Goal: Task Accomplishment & Management: Complete application form

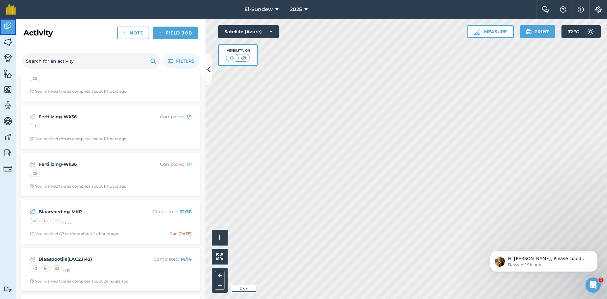
click at [9, 26] on img at bounding box center [7, 25] width 9 height 9
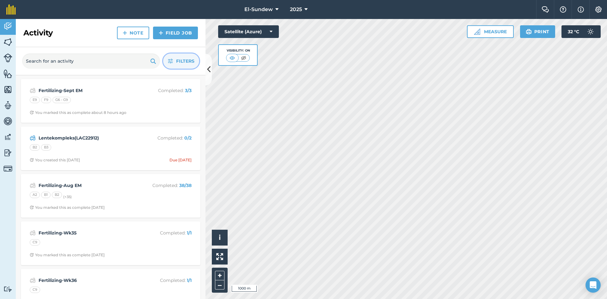
click at [172, 58] on button "Filters" at bounding box center [181, 60] width 36 height 15
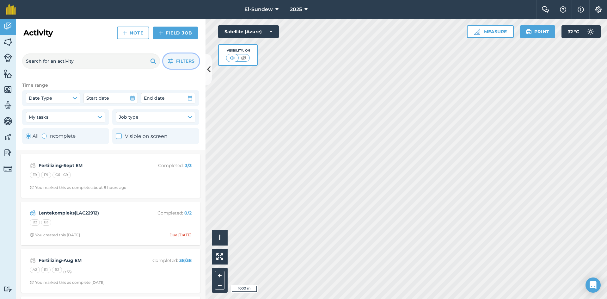
click at [56, 134] on label "Incomplete" at bounding box center [59, 136] width 34 height 8
radio input "false"
radio input "true"
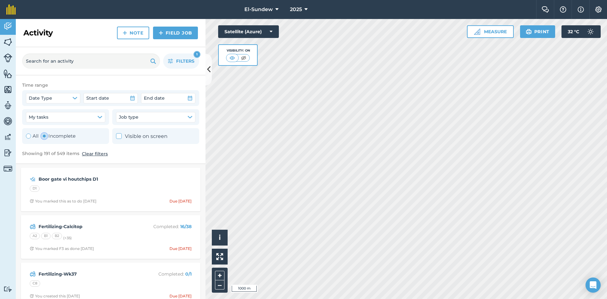
click at [175, 51] on div "Filters 1" at bounding box center [111, 61] width 190 height 28
click at [171, 62] on icon "button" at bounding box center [170, 60] width 5 height 5
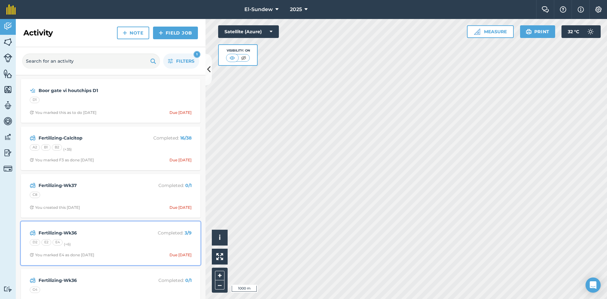
click at [123, 241] on div "D2 E2 E4 (+ 6 )" at bounding box center [111, 243] width 162 height 8
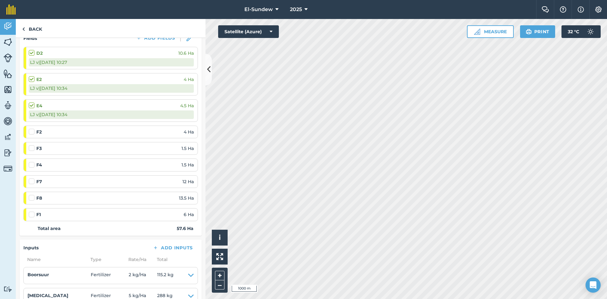
scroll to position [105, 0]
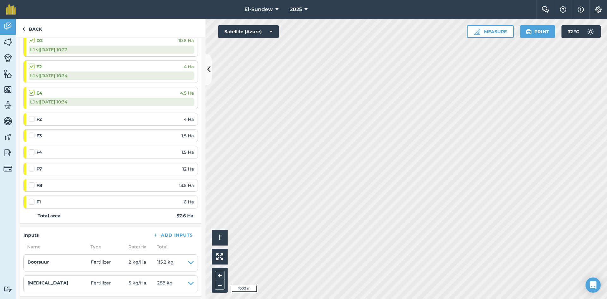
click at [31, 182] on label at bounding box center [33, 182] width 8 height 0
click at [31, 184] on input "checkbox" at bounding box center [31, 184] width 4 height 4
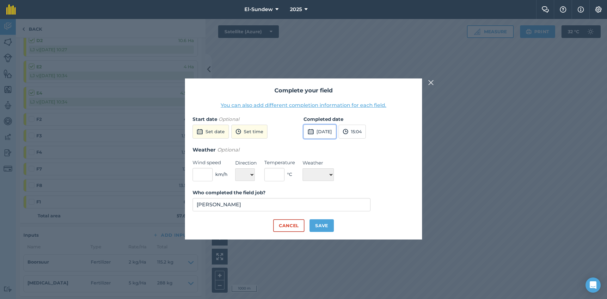
click at [324, 133] on button "[DATE]" at bounding box center [319, 131] width 33 height 14
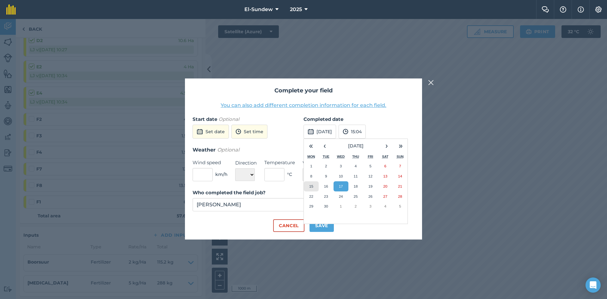
click at [313, 187] on button "15" at bounding box center [311, 186] width 15 height 10
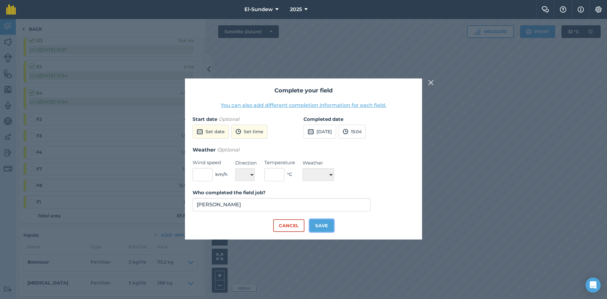
click at [320, 224] on button "Save" at bounding box center [321, 225] width 24 height 13
checkbox input "true"
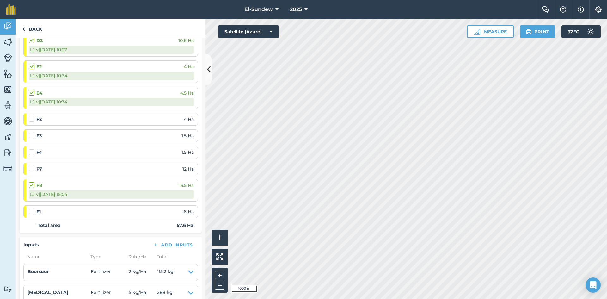
click at [33, 165] on label at bounding box center [33, 165] width 8 height 0
click at [33, 169] on input "checkbox" at bounding box center [31, 167] width 4 height 4
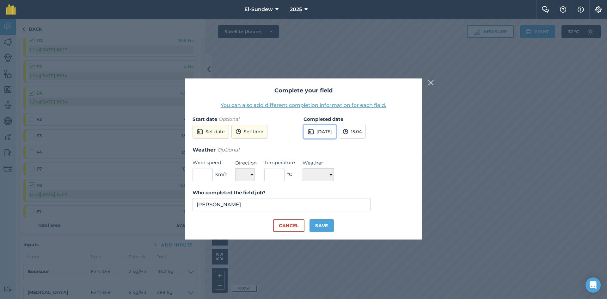
click at [326, 127] on button "[DATE]" at bounding box center [319, 131] width 33 height 14
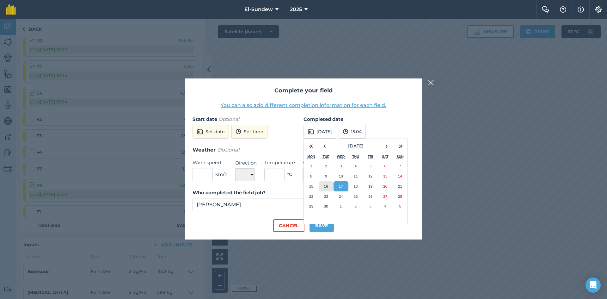
click at [324, 185] on abbr "16" at bounding box center [326, 186] width 4 height 4
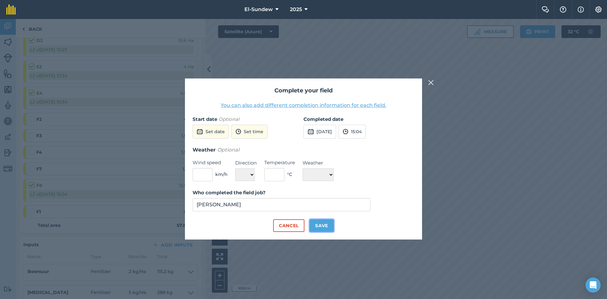
click at [326, 222] on button "Save" at bounding box center [321, 225] width 24 height 13
checkbox input "true"
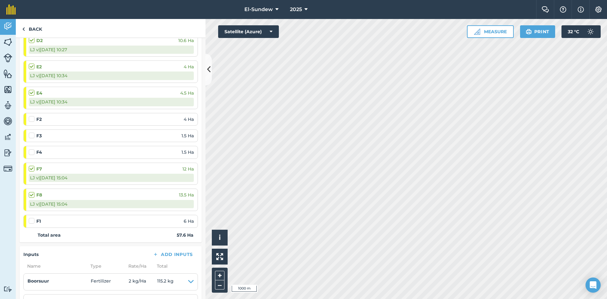
scroll to position [0, 0]
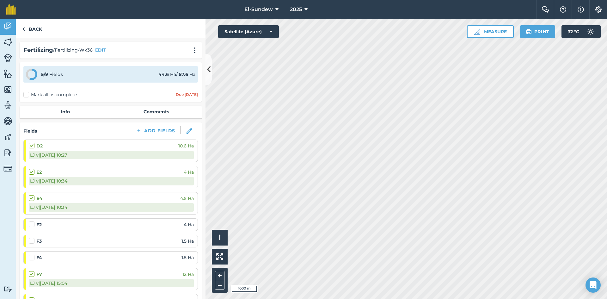
click at [26, 95] on label "Mark all as complete" at bounding box center [49, 94] width 53 height 7
click at [26, 95] on input "Mark all as complete" at bounding box center [25, 93] width 4 height 4
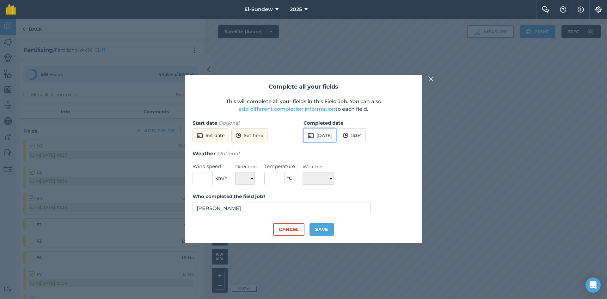
click at [335, 135] on button "[DATE]" at bounding box center [319, 135] width 33 height 14
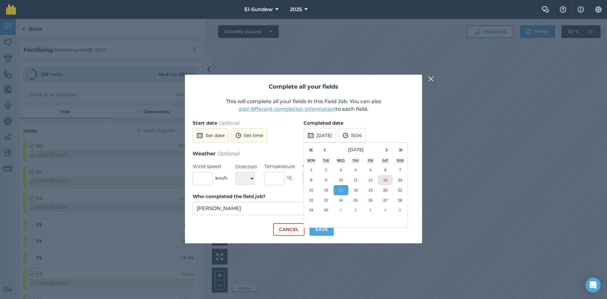
click at [385, 181] on abbr "13" at bounding box center [385, 180] width 4 height 4
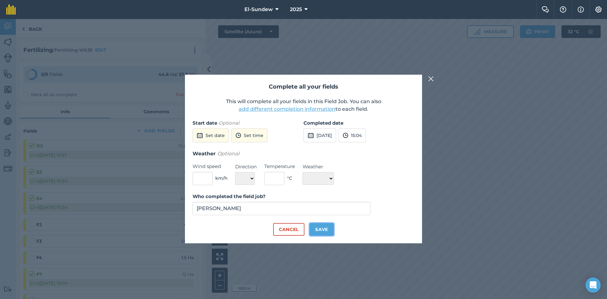
click at [318, 233] on button "Save" at bounding box center [321, 229] width 24 height 13
checkbox input "true"
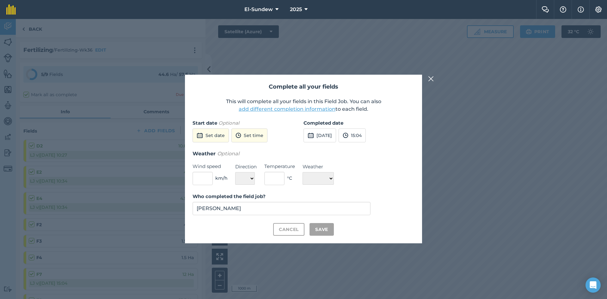
checkbox input "true"
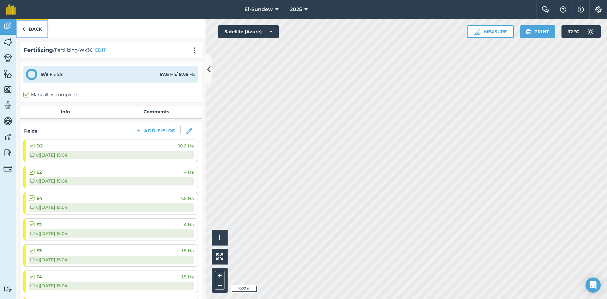
click at [32, 29] on link "Back" at bounding box center [32, 28] width 33 height 19
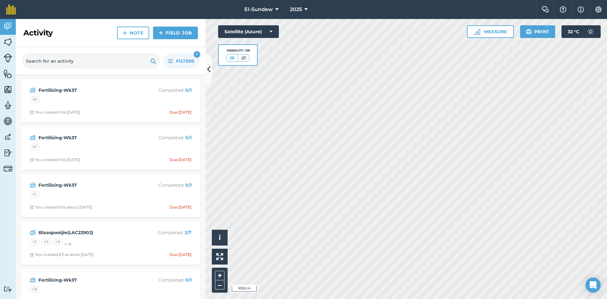
scroll to position [2001, 0]
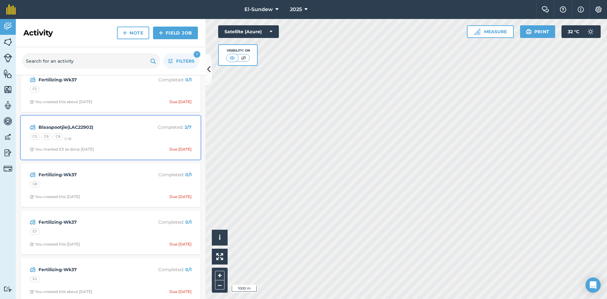
click at [117, 143] on div "Blaaspootjie(LAC22902) Completed : 2 / 7 C5 C6 C8 (+ 4 ) You marked E3 as done …" at bounding box center [111, 137] width 172 height 36
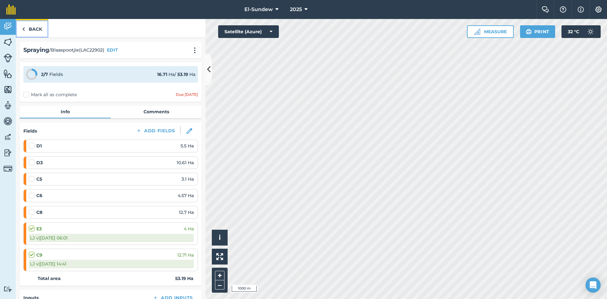
click at [35, 28] on link "Back" at bounding box center [32, 28] width 33 height 19
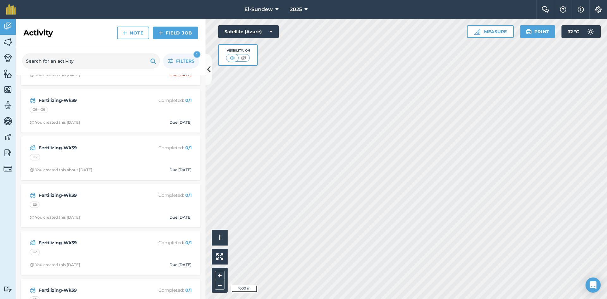
scroll to position [5266, 0]
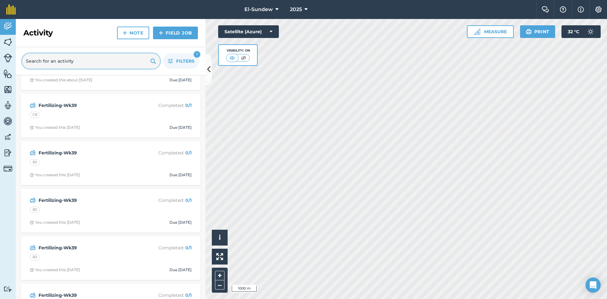
click at [87, 66] on input "text" at bounding box center [91, 60] width 138 height 15
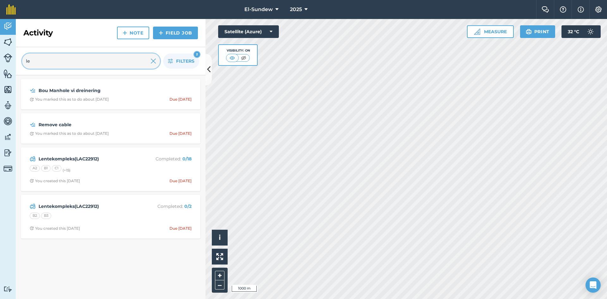
scroll to position [0, 0]
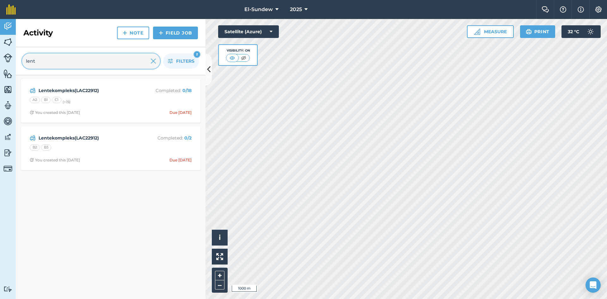
type input "lent"
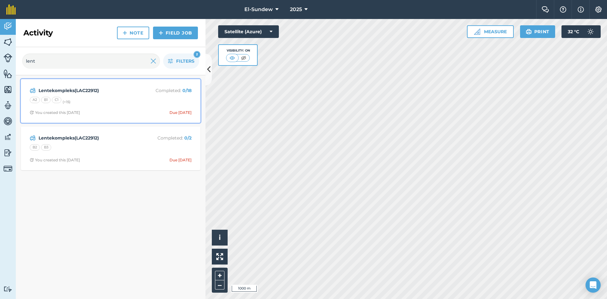
click at [110, 100] on div "A2 B1 C1 (+ 15 )" at bounding box center [111, 101] width 162 height 8
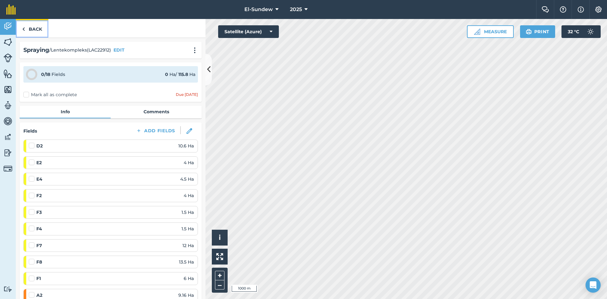
click at [32, 31] on link "Back" at bounding box center [32, 28] width 33 height 19
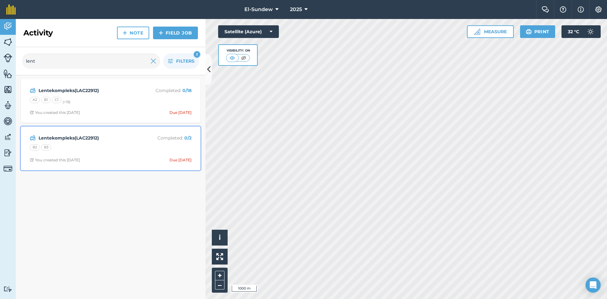
click at [80, 145] on div "B2 B3" at bounding box center [111, 148] width 162 height 8
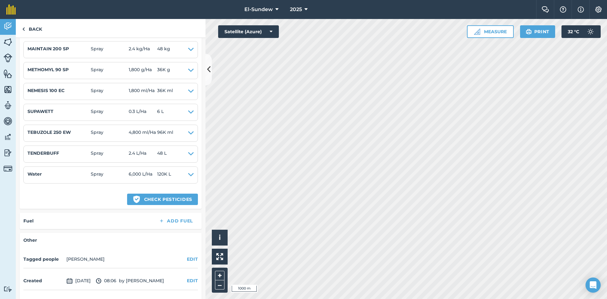
scroll to position [211, 0]
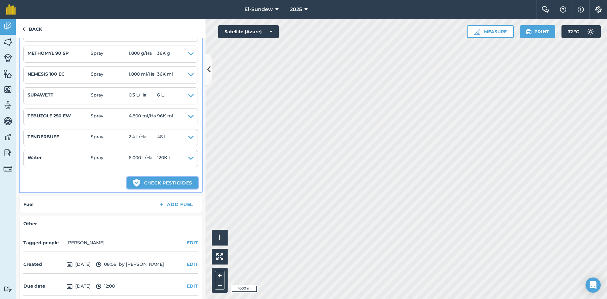
click at [157, 187] on button "Green shield with white tick Check pesticides" at bounding box center [162, 182] width 71 height 11
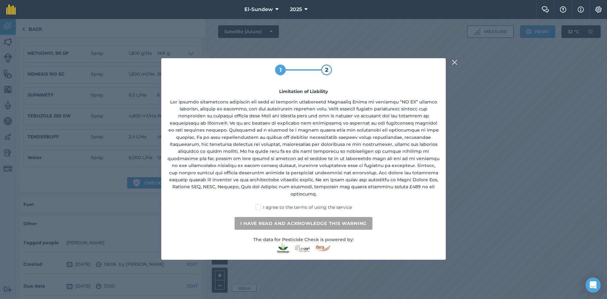
click at [260, 204] on label "I agree to the terms of using the service" at bounding box center [303, 207] width 96 height 7
click at [303, 204] on input "I agree to the terms of using the service" at bounding box center [305, 206] width 4 height 4
checkbox input "true"
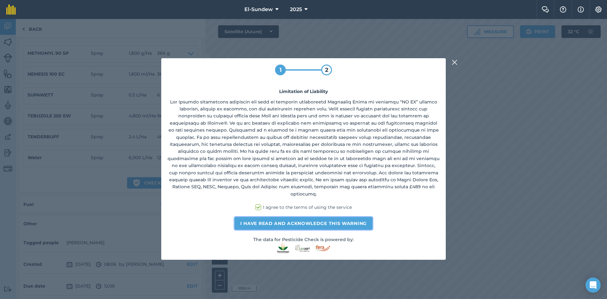
click at [269, 219] on button "I have read and acknowledge this warning" at bounding box center [303, 223] width 138 height 13
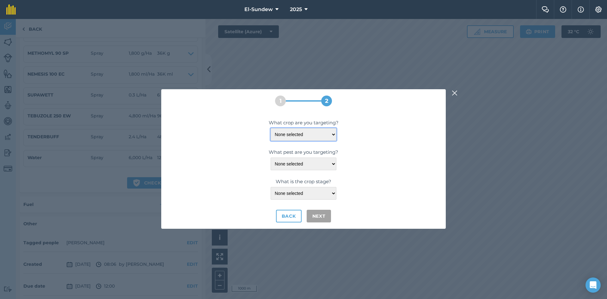
click at [331, 134] on select "None selected CITRUS-TOMANGO ORANGES" at bounding box center [303, 134] width 66 height 13
select select "2110"
click at [270, 128] on select "None selected CITRUS-TOMANGO ORANGES" at bounding box center [303, 134] width 66 height 13
click at [329, 161] on select "None selected APHID-BROWN: CITRUS APHID-BROWN: CITRUS APHID: COTTON/MELON BLACK…" at bounding box center [303, 163] width 66 height 13
select select "10266"
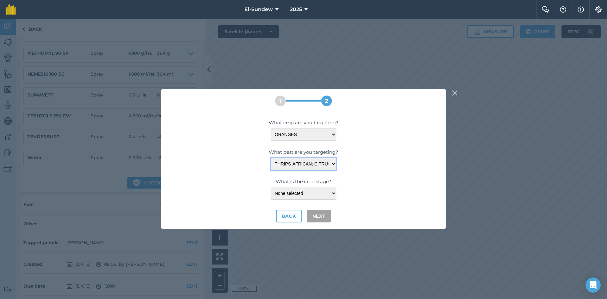
click at [270, 157] on select "None selected APHID-BROWN: CITRUS APHID-BROWN: CITRUS APHID: COTTON/MELON BLACK…" at bounding box center [303, 163] width 66 height 13
click at [334, 191] on select "None selected - <CAPSULE-OPENS >PETAL-FALL PETAL-FALL" at bounding box center [303, 193] width 66 height 13
select select "120"
click at [270, 187] on select "None selected - <CAPSULE-OPENS >PETAL-FALL PETAL-FALL" at bounding box center [303, 193] width 66 height 13
click at [317, 215] on button "Next" at bounding box center [318, 215] width 25 height 13
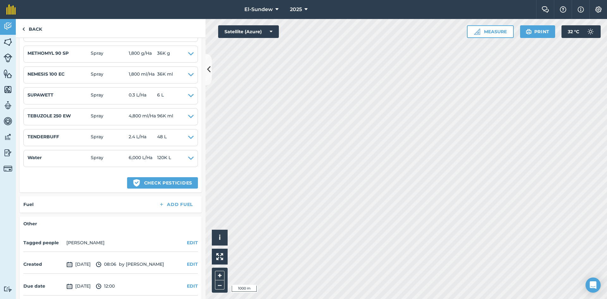
select select "2110"
select select "10266"
select select "120"
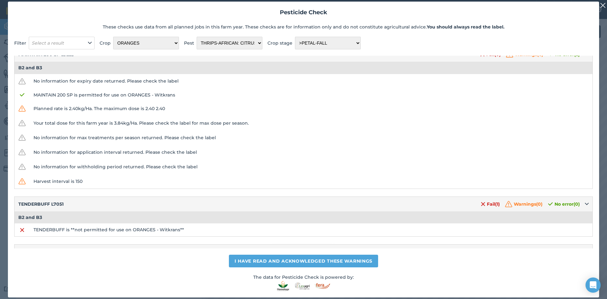
scroll to position [0, 0]
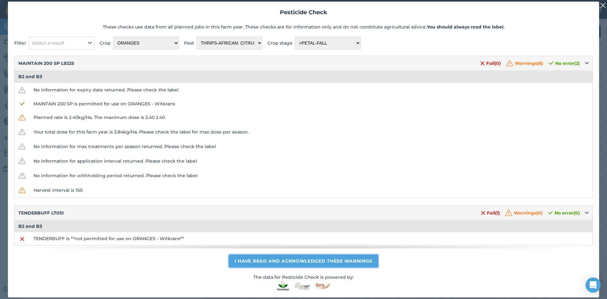
click at [284, 256] on button "I have read and acknowledged these warnings" at bounding box center [303, 260] width 149 height 13
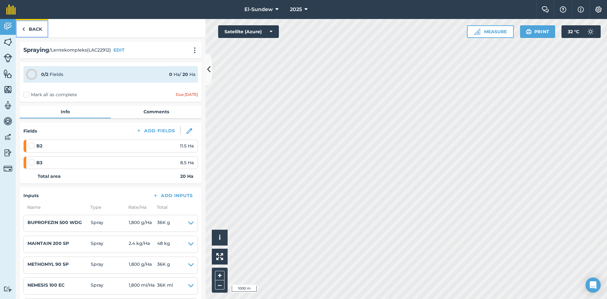
click at [37, 28] on link "Back" at bounding box center [32, 28] width 33 height 19
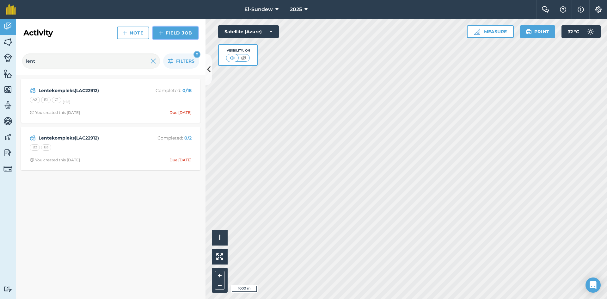
click at [162, 34] on img at bounding box center [161, 33] width 4 height 8
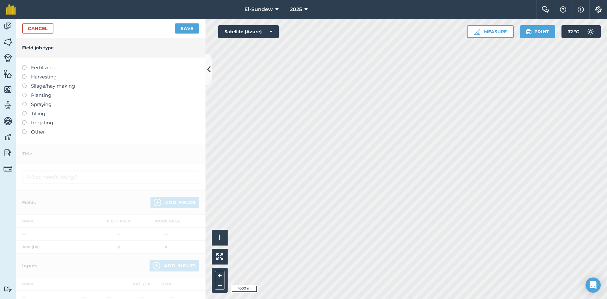
click at [48, 106] on label "Spraying" at bounding box center [110, 104] width 177 height 8
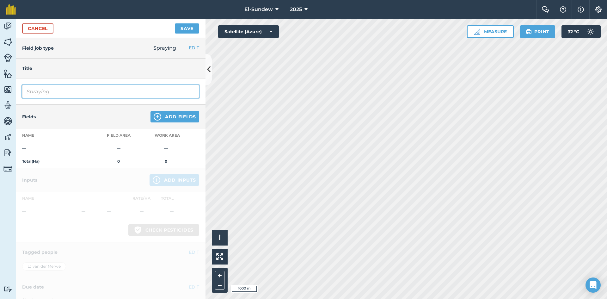
click at [72, 90] on input "Spraying" at bounding box center [110, 91] width 177 height 13
type input "Lentekompleks(LAC22912)"
click at [154, 118] on img at bounding box center [158, 117] width 8 height 8
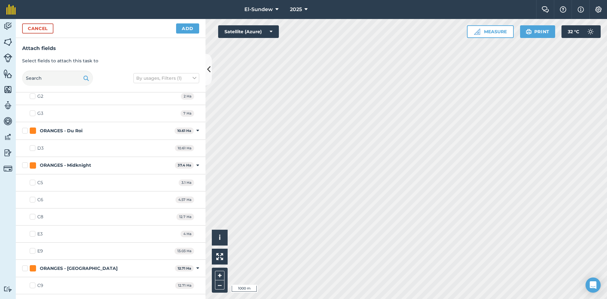
scroll to position [737, 0]
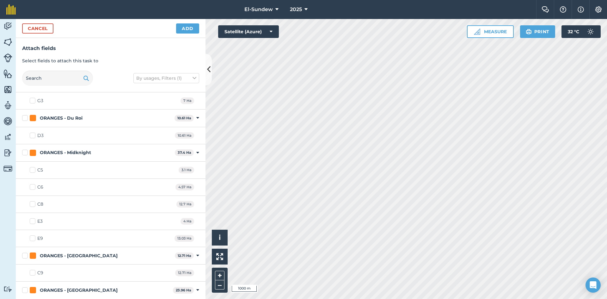
click at [31, 275] on label "C9" at bounding box center [37, 272] width 14 height 7
click at [31, 273] on input "C9" at bounding box center [32, 271] width 4 height 4
checkbox input "true"
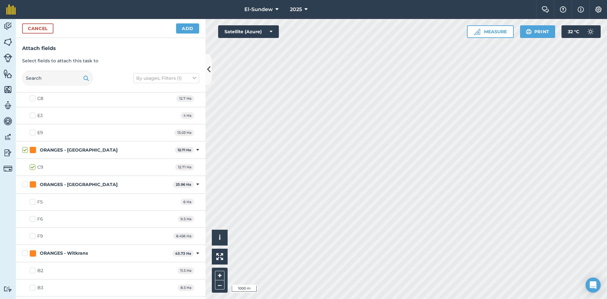
click at [33, 201] on label "F5" at bounding box center [36, 201] width 13 height 7
click at [33, 201] on input "F5" at bounding box center [32, 200] width 4 height 4
checkbox input "true"
click at [33, 218] on label "F6" at bounding box center [36, 218] width 13 height 7
click at [33, 218] on input "F6" at bounding box center [32, 217] width 4 height 4
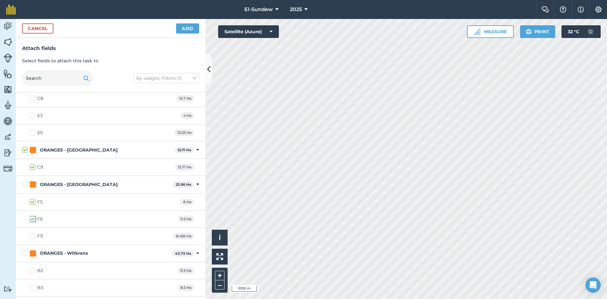
checkbox input "true"
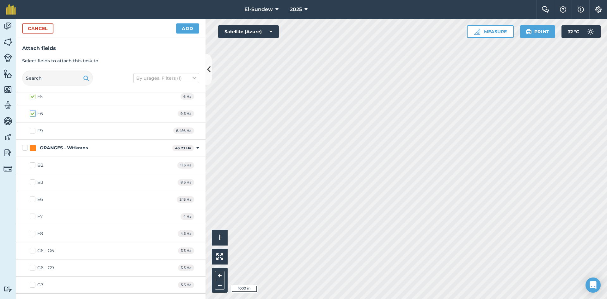
scroll to position [1046, 0]
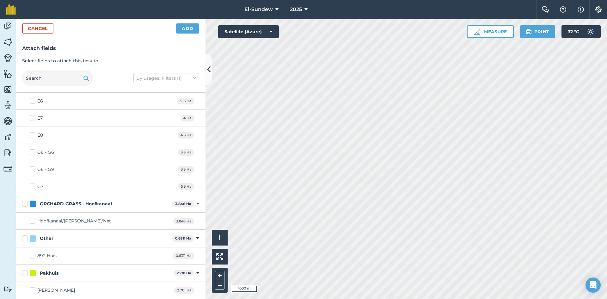
click at [32, 153] on label "G6 - G6" at bounding box center [42, 152] width 24 height 7
click at [32, 153] on input "G6 - G6" at bounding box center [32, 151] width 4 height 4
checkbox input "true"
click at [33, 186] on label "G7" at bounding box center [37, 186] width 14 height 7
click at [33, 186] on input "G7" at bounding box center [32, 185] width 4 height 4
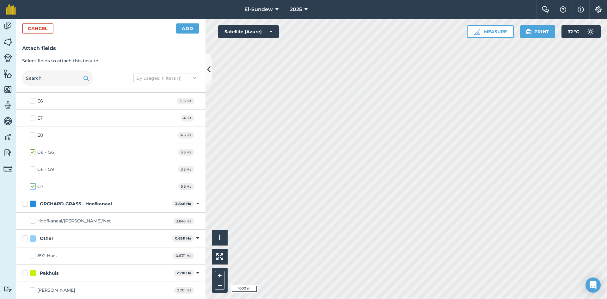
checkbox input "true"
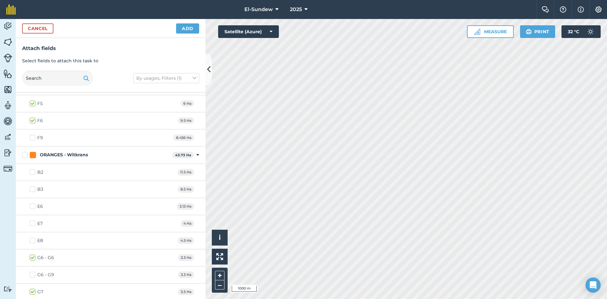
click at [32, 205] on label "E6" at bounding box center [36, 206] width 13 height 7
click at [32, 205] on input "E6" at bounding box center [32, 205] width 4 height 4
checkbox input "true"
click at [32, 221] on label "E7" at bounding box center [36, 223] width 13 height 7
click at [32, 221] on input "E7" at bounding box center [32, 222] width 4 height 4
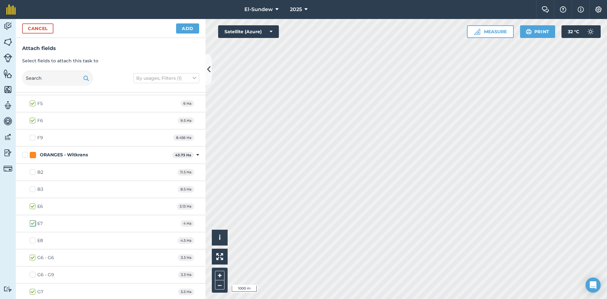
checkbox input "true"
click at [32, 239] on label "E8" at bounding box center [36, 240] width 13 height 7
click at [32, 239] on input "E8" at bounding box center [32, 239] width 4 height 4
checkbox input "true"
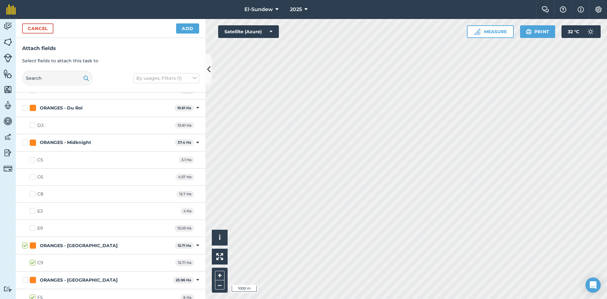
scroll to position [730, 0]
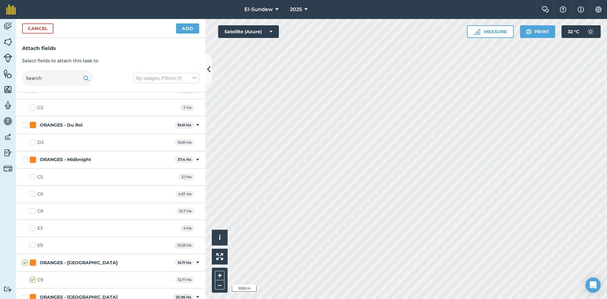
click at [31, 176] on label "C5" at bounding box center [36, 176] width 13 height 7
click at [31, 176] on input "C5" at bounding box center [32, 175] width 4 height 4
checkbox input "true"
click at [32, 195] on label "C6" at bounding box center [37, 194] width 14 height 7
click at [32, 195] on input "C6" at bounding box center [32, 193] width 4 height 4
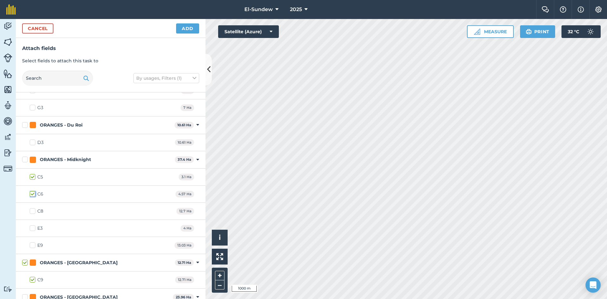
checkbox input "true"
click at [33, 212] on label "C8" at bounding box center [37, 211] width 14 height 7
click at [33, 212] on input "C8" at bounding box center [32, 210] width 4 height 4
checkbox input "true"
click at [33, 229] on label "E3" at bounding box center [36, 228] width 13 height 7
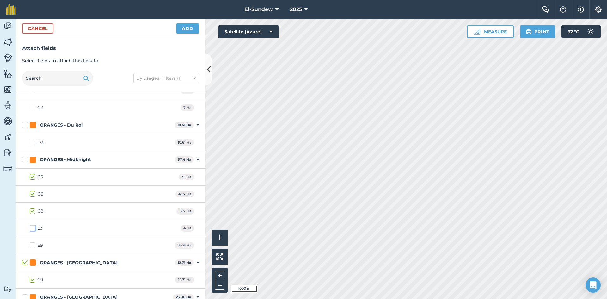
click at [33, 229] on input "E3" at bounding box center [32, 227] width 4 height 4
checkbox input "true"
click at [33, 177] on label "C5" at bounding box center [36, 176] width 13 height 7
click at [33, 177] on input "C5" at bounding box center [32, 175] width 4 height 4
checkbox input "false"
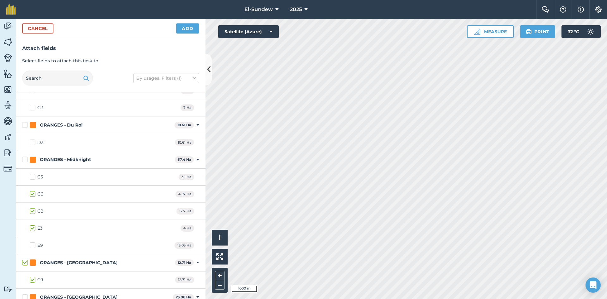
click at [32, 195] on label "C6" at bounding box center [37, 194] width 14 height 7
click at [32, 195] on input "C6" at bounding box center [32, 193] width 4 height 4
checkbox input "false"
click at [32, 210] on label "C8" at bounding box center [37, 211] width 14 height 7
click at [32, 210] on input "C8" at bounding box center [32, 210] width 4 height 4
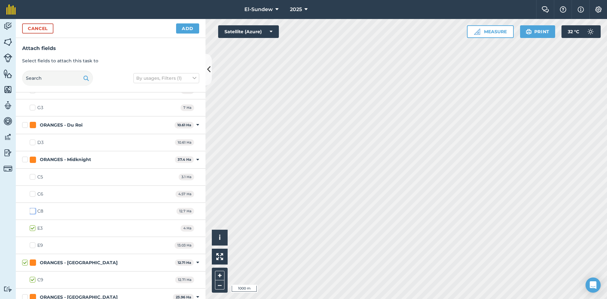
checkbox input "false"
click at [34, 227] on label "E3" at bounding box center [36, 228] width 13 height 7
click at [34, 227] on input "E3" at bounding box center [32, 227] width 4 height 4
checkbox input "false"
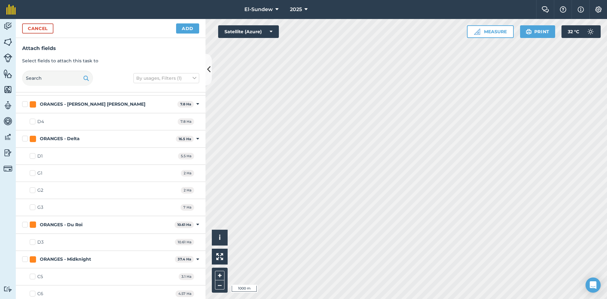
scroll to position [625, 0]
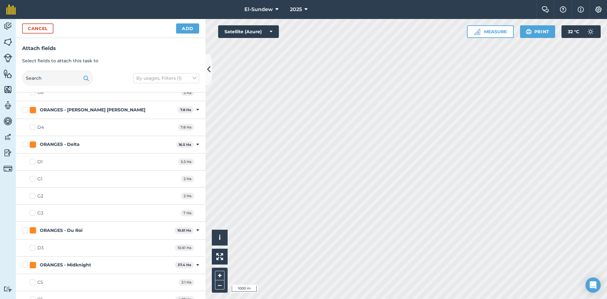
click at [34, 126] on label "D4" at bounding box center [37, 127] width 14 height 7
click at [34, 126] on input "D4" at bounding box center [32, 126] width 4 height 4
checkbox input "true"
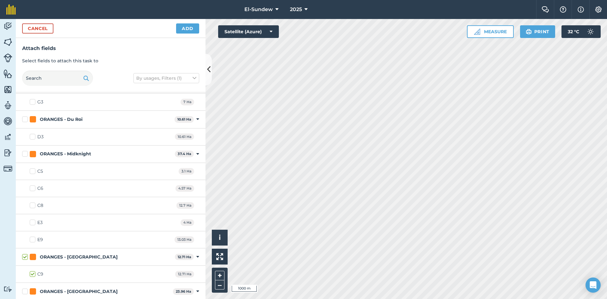
scroll to position [730, 0]
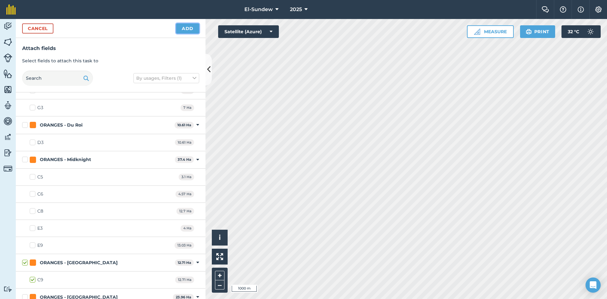
click at [181, 27] on button "Add" at bounding box center [187, 28] width 23 height 10
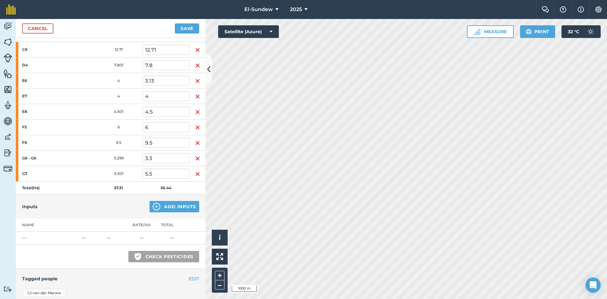
scroll to position [105, 0]
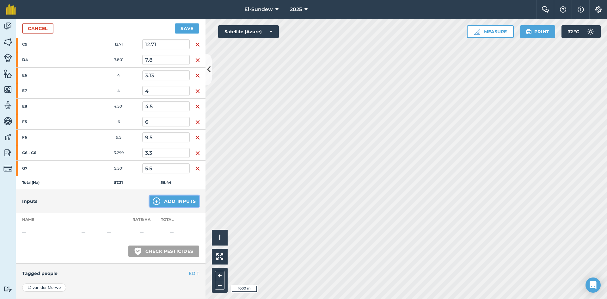
click at [155, 197] on button "Add Inputs" at bounding box center [174, 200] width 50 height 11
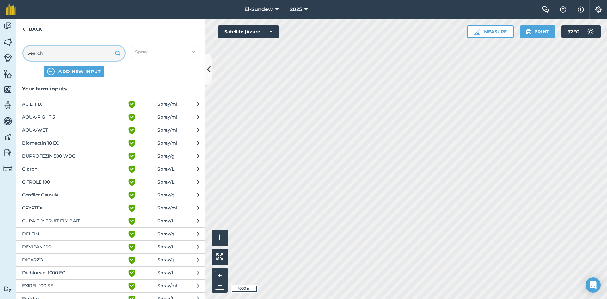
click at [80, 55] on input "text" at bounding box center [73, 52] width 101 height 15
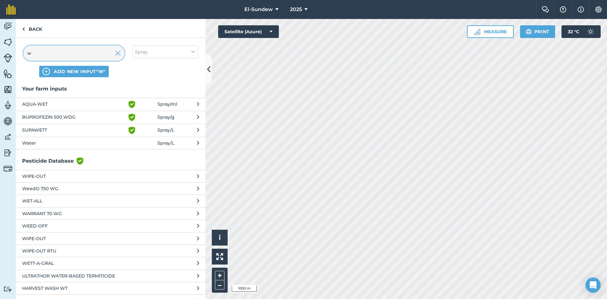
type input "w"
click at [74, 146] on button "Water Spray / L" at bounding box center [111, 142] width 190 height 12
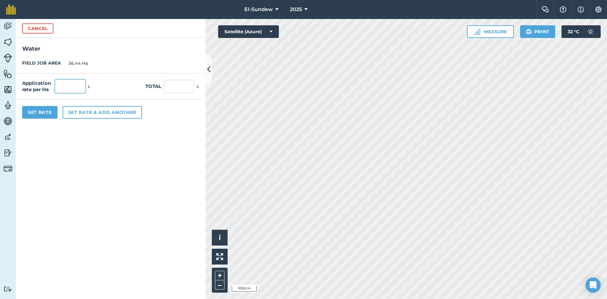
click at [77, 87] on input "text" at bounding box center [70, 86] width 30 height 13
type input "6000"
click button "Cancel" at bounding box center [37, 28] width 31 height 10
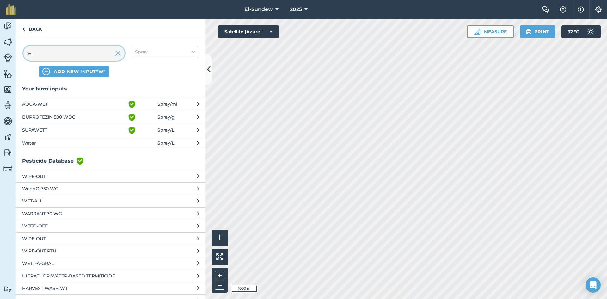
click at [76, 49] on input "w" at bounding box center [73, 52] width 101 height 15
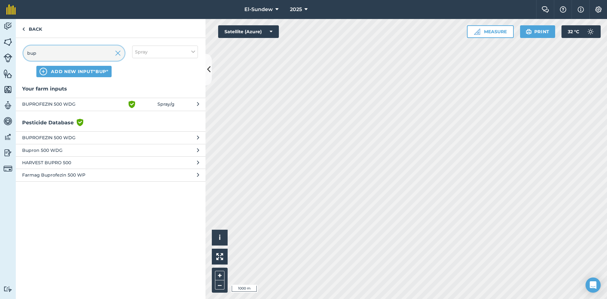
type input "bup"
click at [95, 103] on span "BUPROFEZIN 500 WDG" at bounding box center [73, 104] width 103 height 8
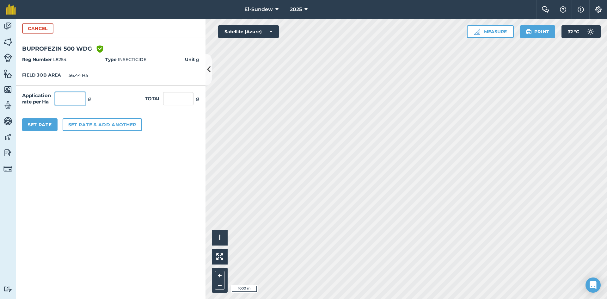
click at [77, 98] on input "text" at bounding box center [70, 98] width 30 height 13
type input "1800"
click button "Cancel" at bounding box center [37, 28] width 31 height 10
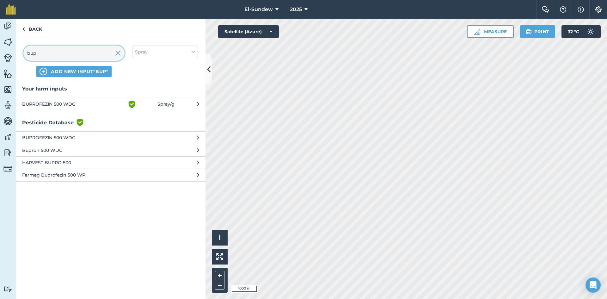
click at [70, 53] on input "bup" at bounding box center [73, 52] width 101 height 15
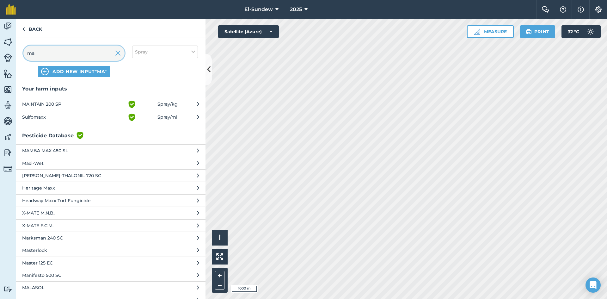
type input "ma"
click at [72, 101] on span "MAINTAIN 200 SP" at bounding box center [73, 104] width 103 height 8
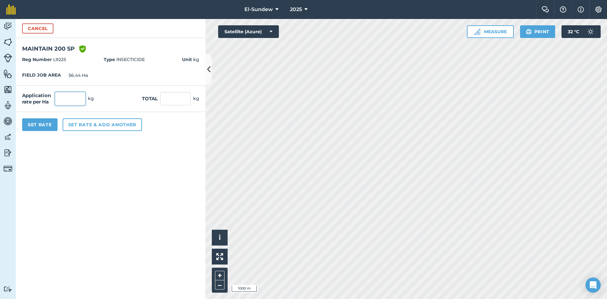
click at [72, 101] on input "text" at bounding box center [70, 98] width 30 height 13
type input "2.4"
click button "Cancel" at bounding box center [37, 28] width 31 height 10
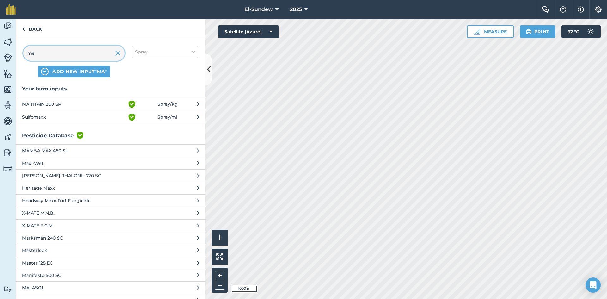
click at [50, 57] on input "ma" at bounding box center [73, 52] width 101 height 15
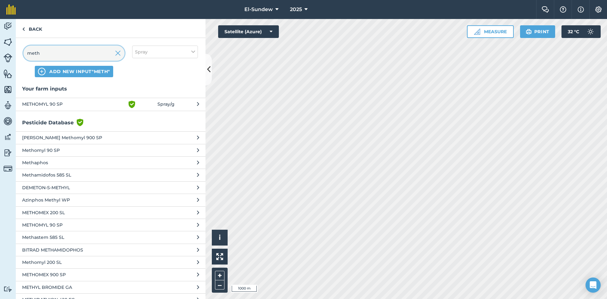
type input "meth"
click at [72, 101] on span "METHOMYL 90 SP" at bounding box center [73, 104] width 103 height 8
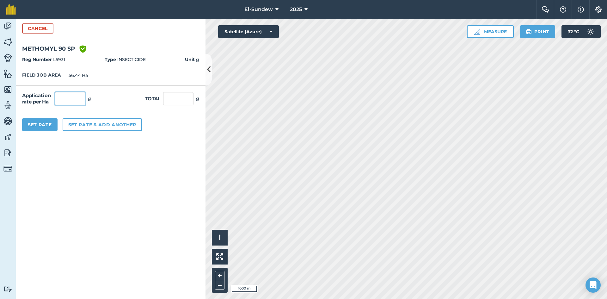
click at [72, 101] on input "text" at bounding box center [70, 98] width 30 height 13
type input "1800"
click button "Cancel" at bounding box center [37, 28] width 31 height 10
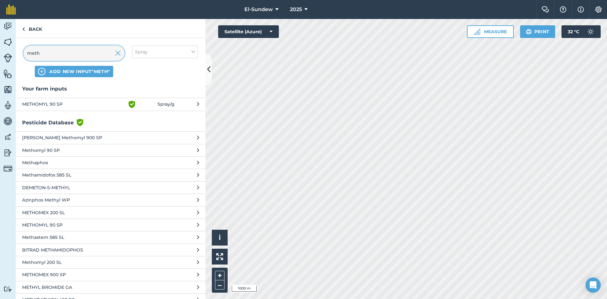
click at [76, 58] on input "meth" at bounding box center [73, 52] width 101 height 15
type input "ne"
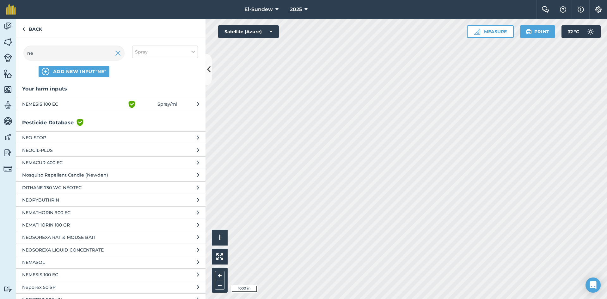
click at [85, 108] on span "NEMESIS 100 EC" at bounding box center [73, 104] width 103 height 8
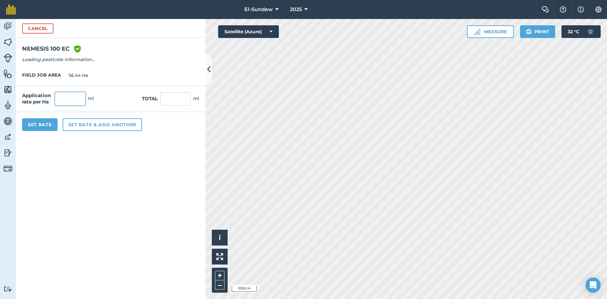
click at [81, 94] on input "text" at bounding box center [70, 98] width 30 height 13
type input "1800"
click button "Cancel" at bounding box center [37, 28] width 31 height 10
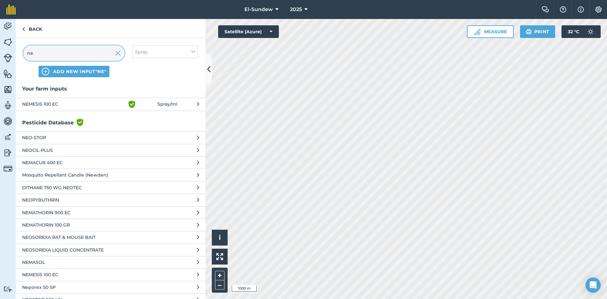
click at [86, 56] on input "ne" at bounding box center [73, 52] width 101 height 15
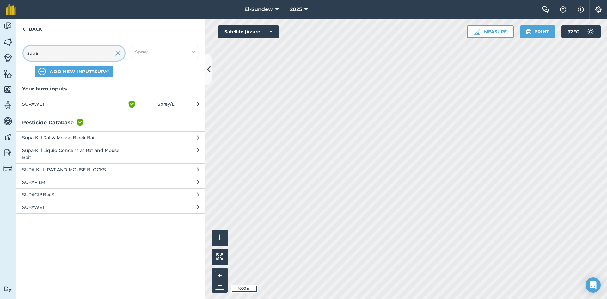
type input "supa"
click at [82, 101] on span "SUPAWETT" at bounding box center [73, 104] width 103 height 8
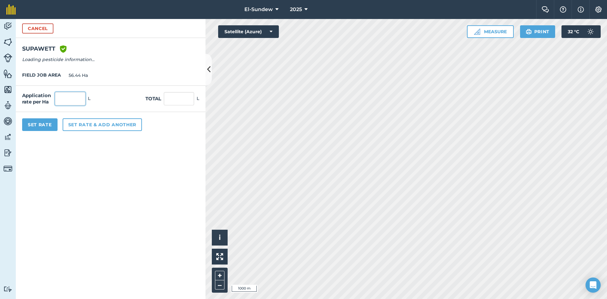
click at [81, 97] on input "text" at bounding box center [70, 98] width 30 height 13
type input "0.3"
click button "Cancel" at bounding box center [37, 28] width 31 height 10
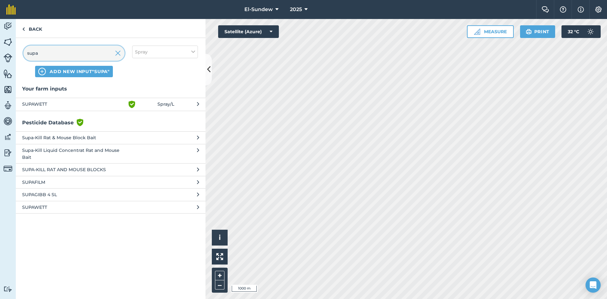
click at [85, 57] on input "supa" at bounding box center [73, 52] width 101 height 15
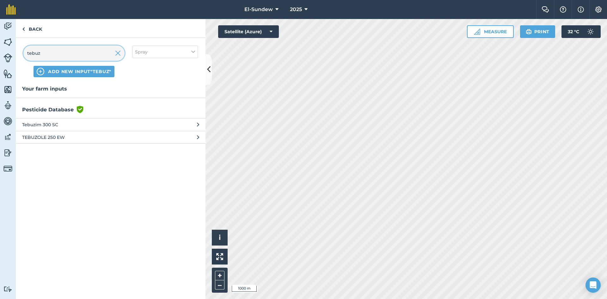
type input "tebuz"
click at [93, 136] on span "TEBUZOLE 250 EW" at bounding box center [73, 137] width 103 height 7
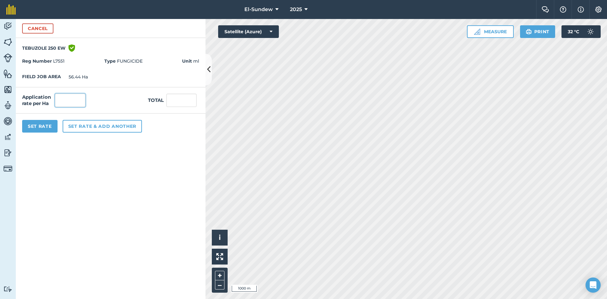
click at [77, 96] on input "text" at bounding box center [70, 100] width 30 height 13
type input "4800"
click button "Cancel" at bounding box center [37, 28] width 31 height 10
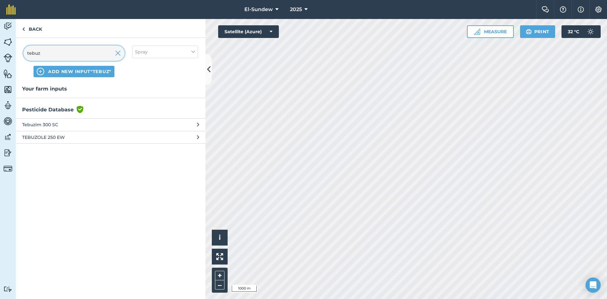
click at [80, 56] on input "tebuz" at bounding box center [73, 52] width 101 height 15
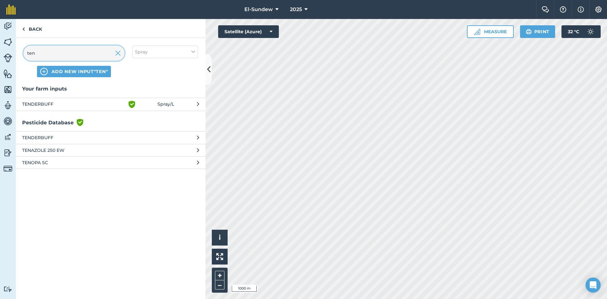
type input "ten"
click at [94, 106] on span "TENDERBUFF" at bounding box center [73, 104] width 103 height 8
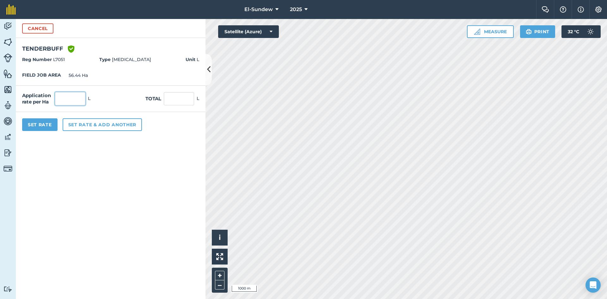
click at [82, 99] on input "text" at bounding box center [70, 98] width 30 height 13
type input "2.4"
click button "Cancel" at bounding box center [37, 28] width 31 height 10
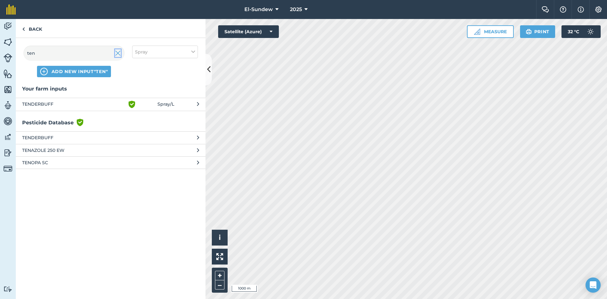
click at [117, 52] on img at bounding box center [118, 53] width 6 height 8
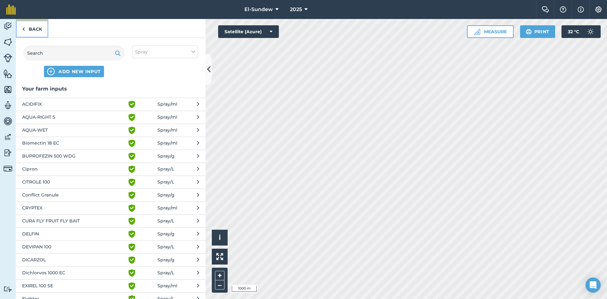
click at [33, 34] on link "Back" at bounding box center [32, 28] width 33 height 19
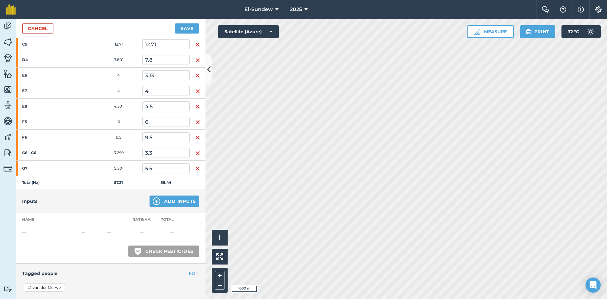
scroll to position [171, 0]
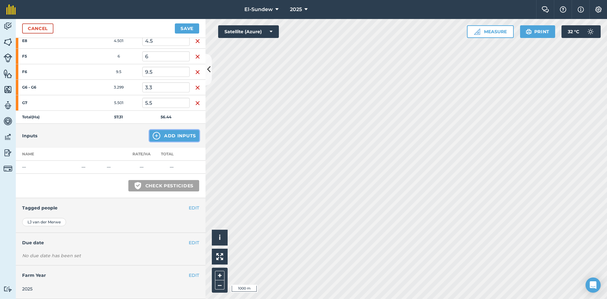
click at [153, 134] on img at bounding box center [157, 136] width 8 height 8
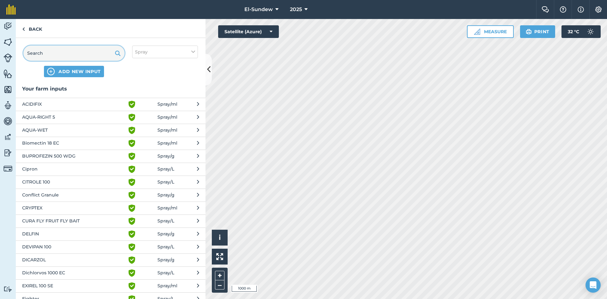
click at [67, 47] on input "text" at bounding box center [73, 52] width 101 height 15
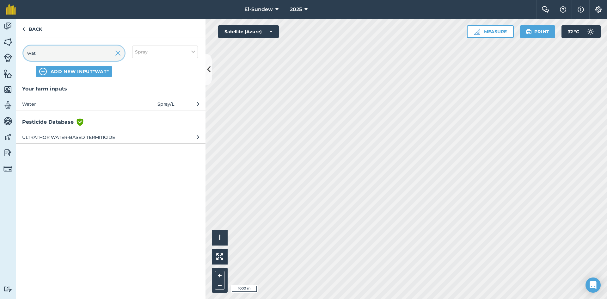
type input "wat"
click at [67, 101] on span "Water" at bounding box center [73, 103] width 103 height 7
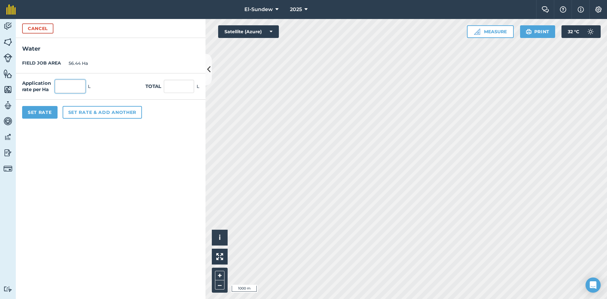
click at [74, 83] on input "text" at bounding box center [70, 86] width 30 height 13
type input "6,000"
type input "338,640"
click at [73, 114] on button "Set rate & add another" at bounding box center [102, 112] width 79 height 13
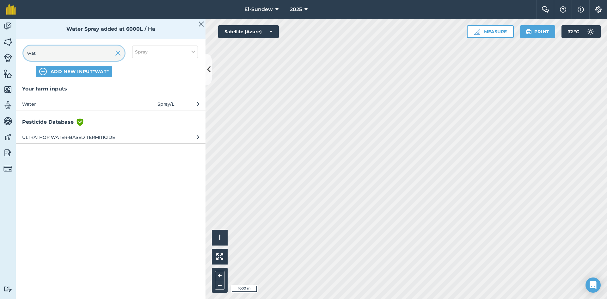
click at [76, 56] on input "wat" at bounding box center [73, 52] width 101 height 15
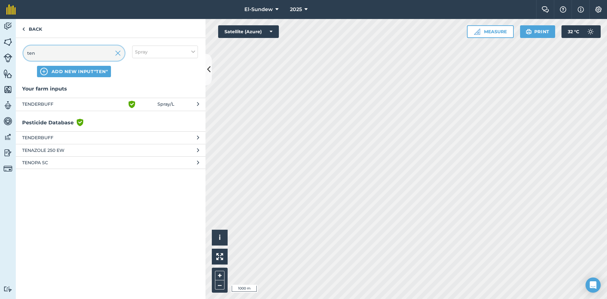
type input "ten"
click at [76, 105] on span "TENDERBUFF" at bounding box center [73, 104] width 103 height 8
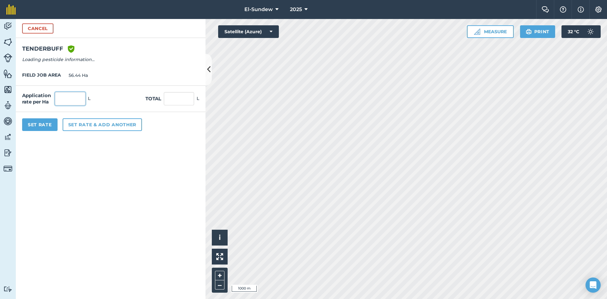
click at [74, 97] on input "text" at bounding box center [70, 98] width 30 height 13
type input "2.4"
type input "135.456"
click at [90, 128] on button "Set rate & add another" at bounding box center [102, 124] width 79 height 13
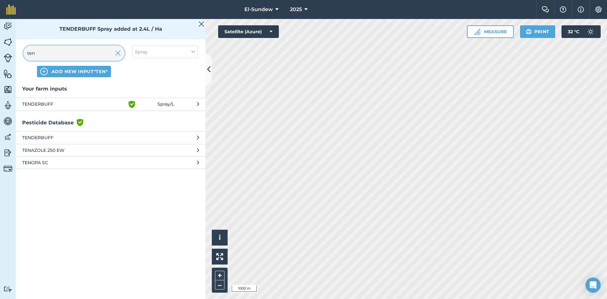
click at [73, 53] on input "ten" at bounding box center [73, 52] width 101 height 15
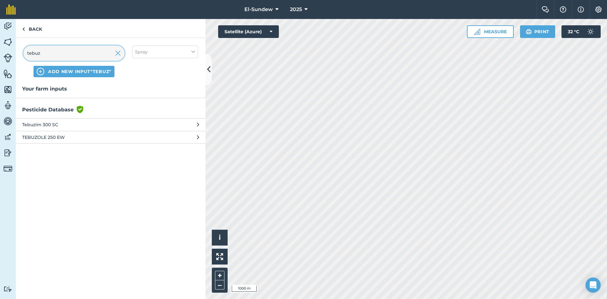
type input "tebuz"
click at [73, 135] on span "TEBUZOLE 250 EW" at bounding box center [73, 137] width 103 height 7
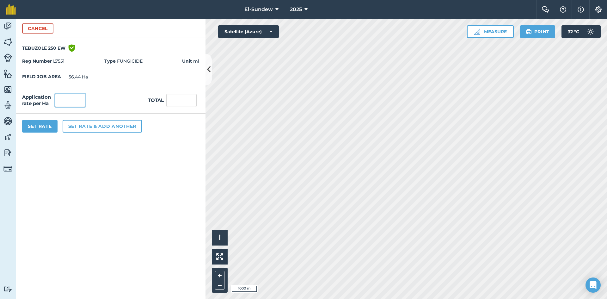
click at [80, 100] on input "text" at bounding box center [70, 100] width 30 height 13
type input "4,800"
type input "270,912"
click at [93, 124] on button "Set rate & add another" at bounding box center [102, 126] width 79 height 13
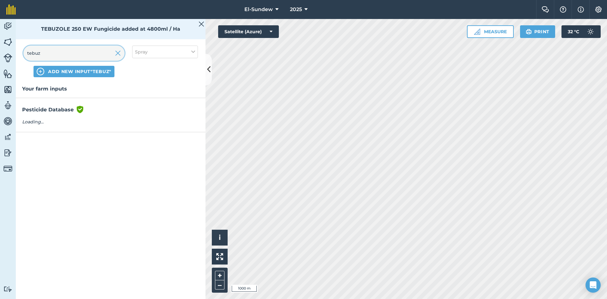
click at [85, 53] on input "tebuz" at bounding box center [73, 52] width 101 height 15
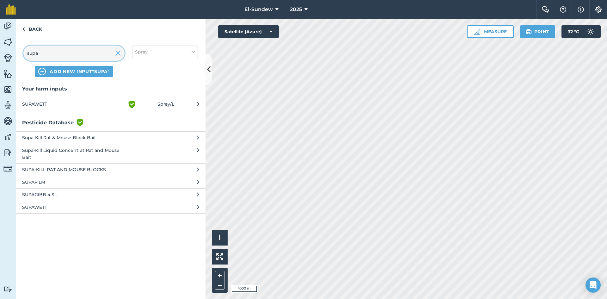
type input "supa"
click at [91, 105] on span "SUPAWETT" at bounding box center [73, 104] width 103 height 8
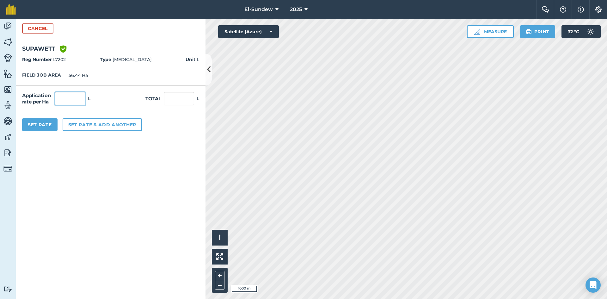
click at [81, 96] on input "text" at bounding box center [70, 98] width 30 height 13
type input "0.3"
type input "16.932"
click at [87, 131] on div "Set Rate Set rate & add another" at bounding box center [111, 124] width 190 height 25
click at [87, 128] on button "Set rate & add another" at bounding box center [102, 124] width 79 height 13
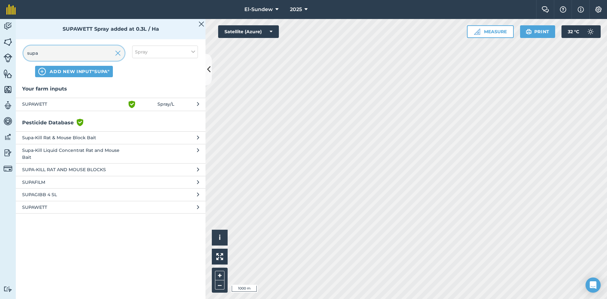
click at [95, 51] on input "supa" at bounding box center [73, 52] width 101 height 15
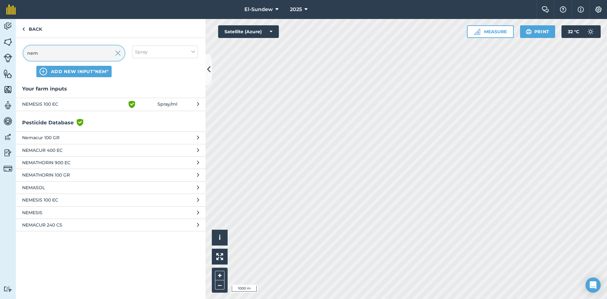
type input "nem"
click at [93, 107] on span "NEMESIS 100 EC" at bounding box center [73, 104] width 103 height 8
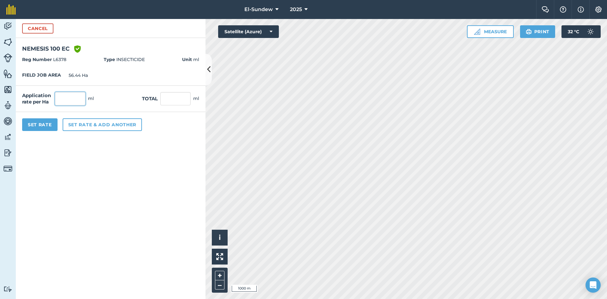
click at [84, 96] on input "text" at bounding box center [70, 98] width 30 height 13
type input "1,800"
type input "101,592"
click at [100, 126] on button "Set rate & add another" at bounding box center [102, 124] width 79 height 13
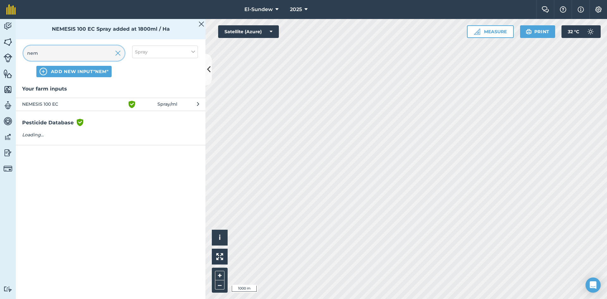
click at [89, 54] on input "nem" at bounding box center [73, 52] width 101 height 15
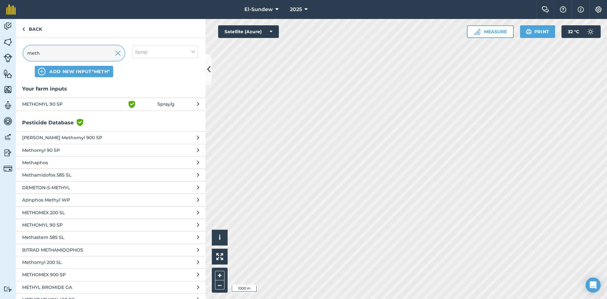
type input "meth"
click at [93, 101] on span "METHOMYL 90 SP" at bounding box center [73, 104] width 103 height 8
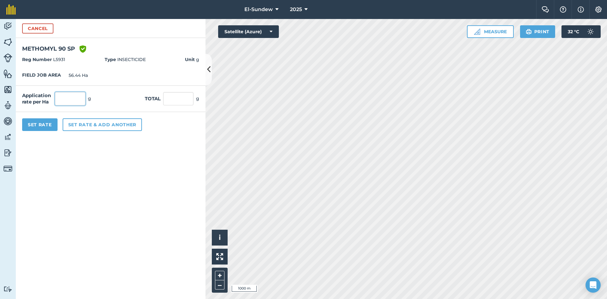
click at [80, 95] on input "text" at bounding box center [70, 98] width 30 height 13
type input "1,800"
type input "101,592"
click at [109, 127] on button "Set rate & add another" at bounding box center [102, 124] width 79 height 13
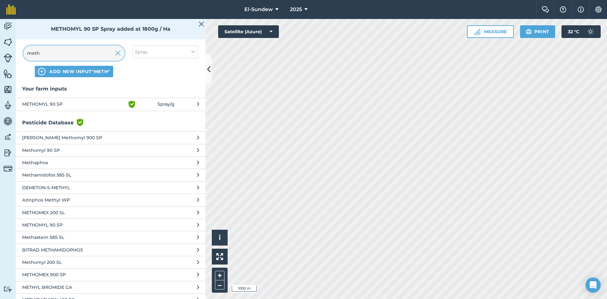
click at [85, 50] on input "meth" at bounding box center [73, 52] width 101 height 15
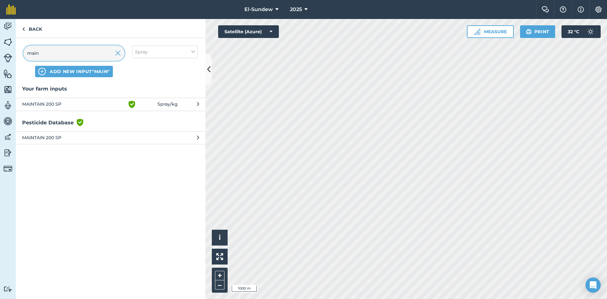
type input "main"
click at [86, 103] on span "MAINTAIN 200 SP" at bounding box center [73, 104] width 103 height 8
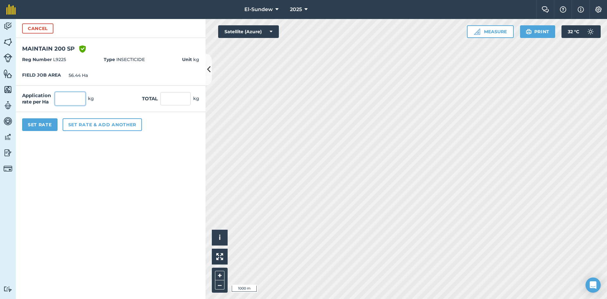
click at [80, 96] on input "text" at bounding box center [70, 98] width 30 height 13
type input "2.4"
type input "135.456"
click at [83, 121] on button "Set rate & add another" at bounding box center [102, 124] width 79 height 13
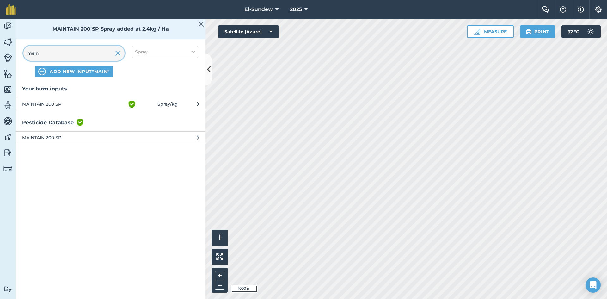
click at [74, 48] on input "main" at bounding box center [73, 52] width 101 height 15
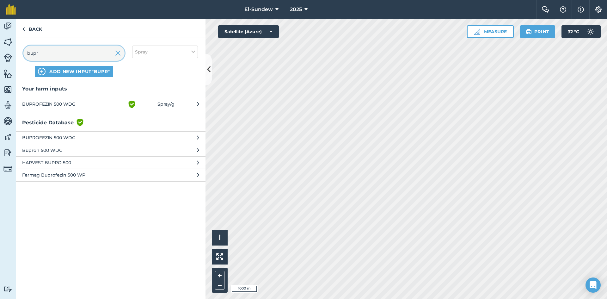
type input "bupr"
click at [90, 102] on span "BUPROFEZIN 500 WDG" at bounding box center [73, 104] width 103 height 8
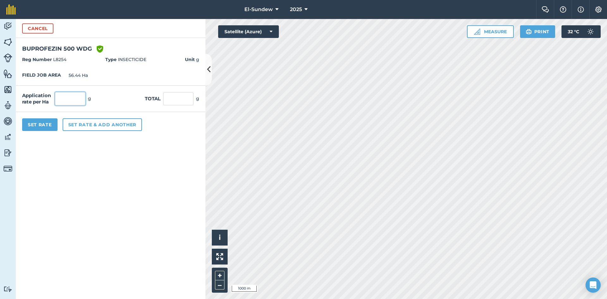
click at [82, 95] on input "text" at bounding box center [70, 98] width 30 height 13
type input "1,800"
type input "101,592"
click at [50, 130] on button "Set Rate" at bounding box center [39, 124] width 35 height 13
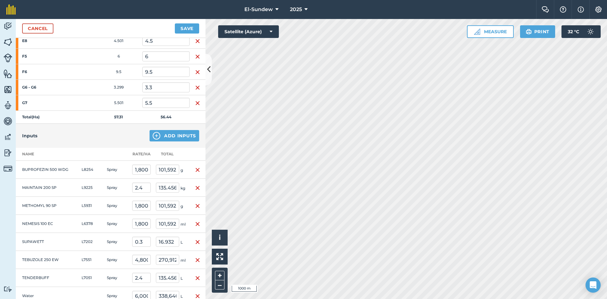
scroll to position [276, 0]
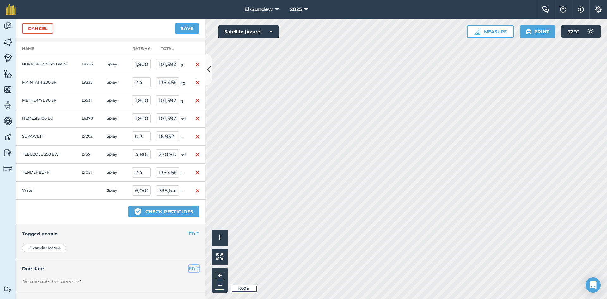
click at [189, 271] on button "EDIT" at bounding box center [194, 268] width 10 height 7
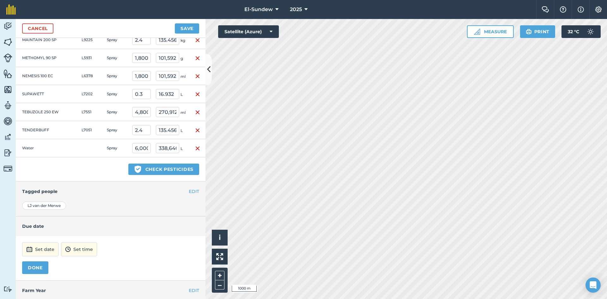
scroll to position [333, 0]
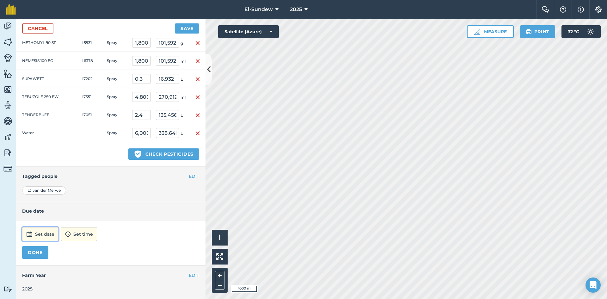
click at [40, 240] on button "Set date" at bounding box center [40, 234] width 36 height 14
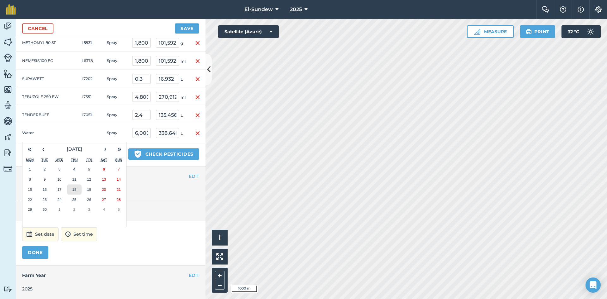
click at [67, 188] on button "18" at bounding box center [74, 189] width 15 height 10
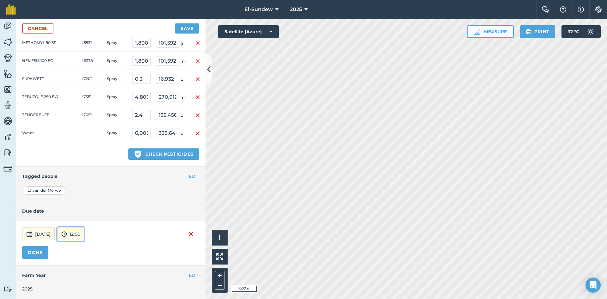
click at [84, 233] on button "12:00" at bounding box center [70, 234] width 27 height 14
click at [89, 255] on div "DONE" at bounding box center [110, 252] width 177 height 13
click at [87, 217] on button "13:00" at bounding box center [73, 217] width 30 height 10
click at [38, 250] on button "DONE" at bounding box center [35, 252] width 26 height 13
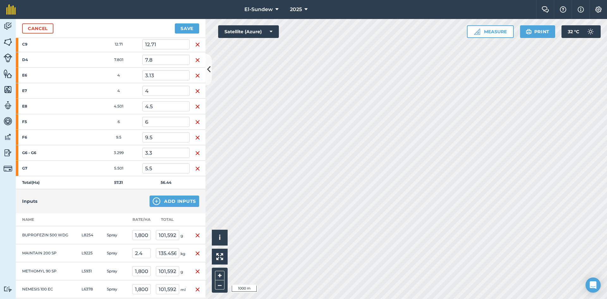
scroll to position [0, 0]
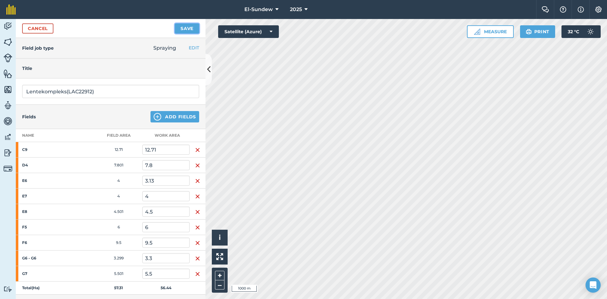
click at [183, 26] on button "Save" at bounding box center [187, 28] width 24 height 10
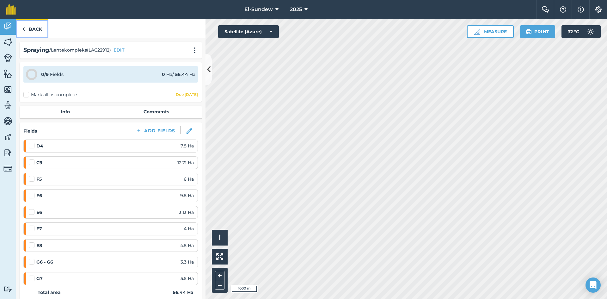
click at [42, 35] on link "Back" at bounding box center [32, 28] width 33 height 19
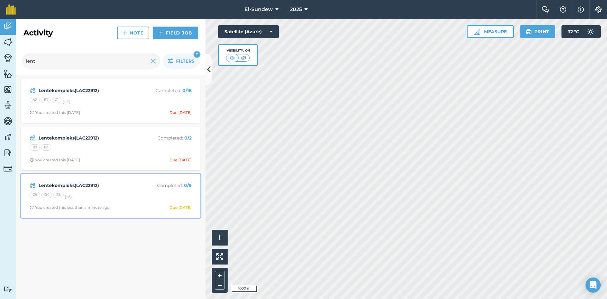
click at [116, 200] on div "Lentekompleks(LAC22912) Completed : 0 / 9 C9 D4 E6 (+ 6 ) You created this less…" at bounding box center [111, 196] width 172 height 36
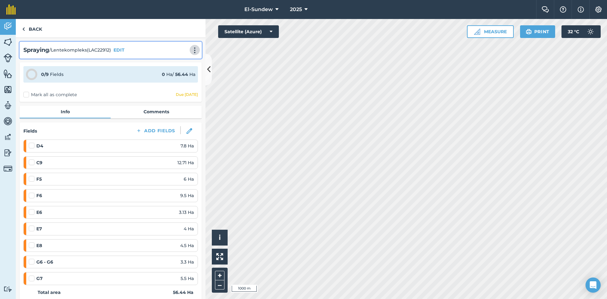
click at [191, 50] on img at bounding box center [195, 50] width 8 height 6
click at [173, 67] on link "Print" at bounding box center [181, 64] width 40 height 13
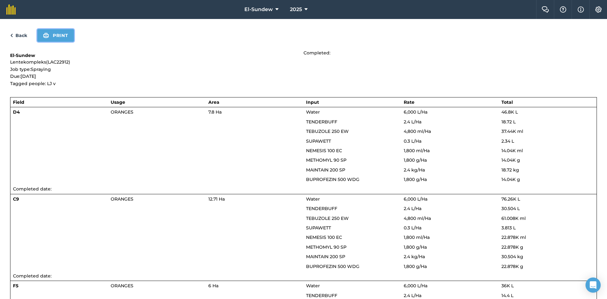
click at [70, 41] on button "Print" at bounding box center [55, 35] width 37 height 13
click at [18, 36] on link "Back" at bounding box center [18, 36] width 17 height 8
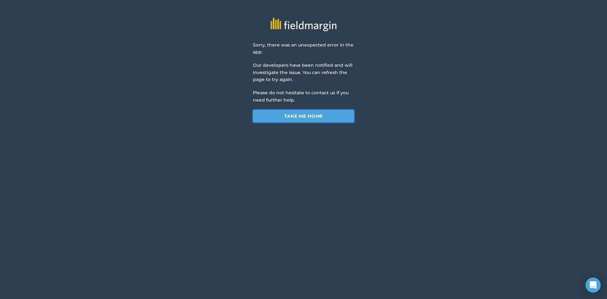
click at [296, 115] on link "Take me home" at bounding box center [303, 116] width 101 height 13
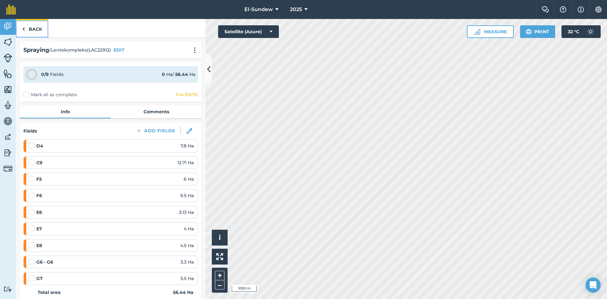
click at [34, 35] on link "Back" at bounding box center [32, 28] width 33 height 19
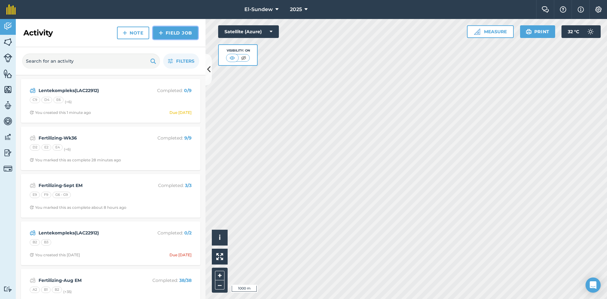
click at [170, 34] on link "Field Job" at bounding box center [175, 33] width 45 height 13
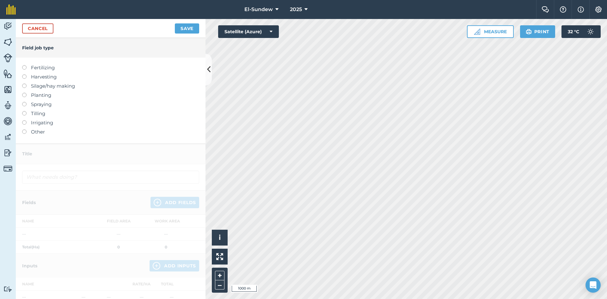
click at [38, 106] on label "Spraying" at bounding box center [110, 104] width 177 height 8
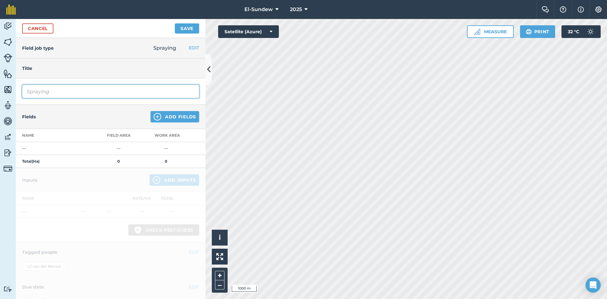
click at [77, 89] on input "Spraying" at bounding box center [110, 91] width 177 height 13
type input "Lentekompleks(LAC22912)"
click at [154, 118] on img at bounding box center [158, 117] width 8 height 8
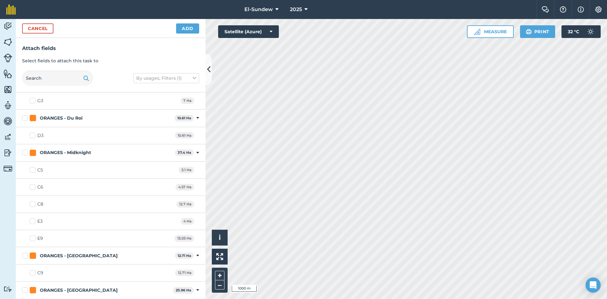
scroll to position [843, 0]
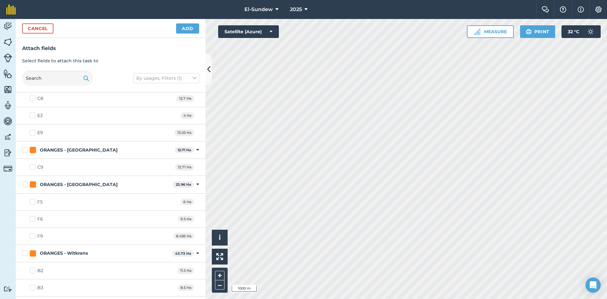
click at [33, 203] on label "F5" at bounding box center [36, 201] width 13 height 7
click at [33, 203] on input "F5" at bounding box center [32, 200] width 4 height 4
checkbox input "true"
click at [32, 218] on label "F6" at bounding box center [36, 218] width 13 height 7
click at [32, 218] on input "F6" at bounding box center [32, 217] width 4 height 4
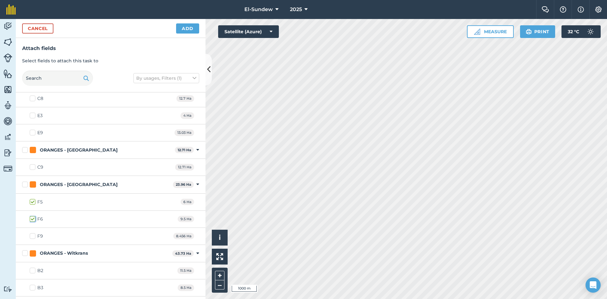
checkbox input "true"
click at [185, 29] on button "Add" at bounding box center [187, 28] width 23 height 10
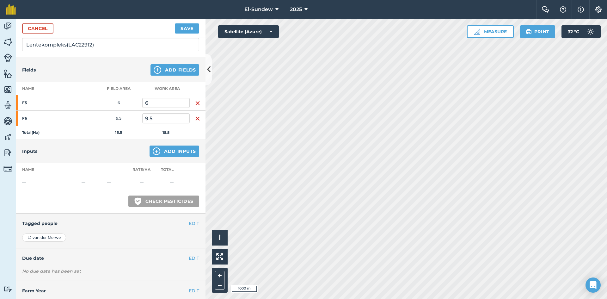
scroll to position [62, 0]
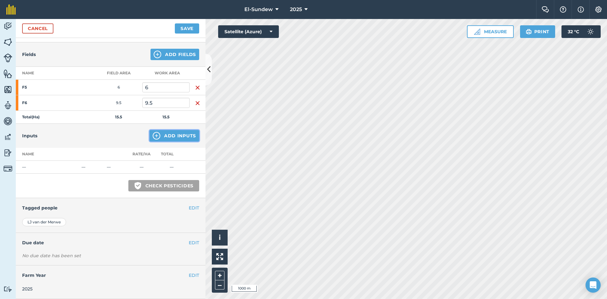
click at [154, 134] on img at bounding box center [157, 136] width 8 height 8
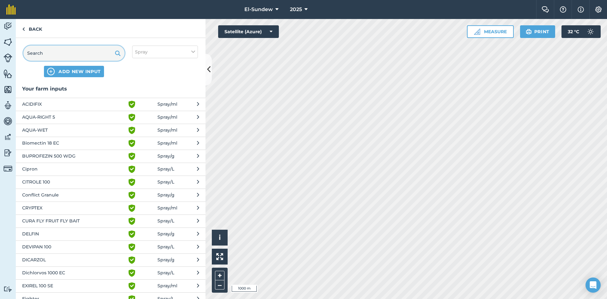
click at [87, 48] on input "text" at bounding box center [73, 52] width 101 height 15
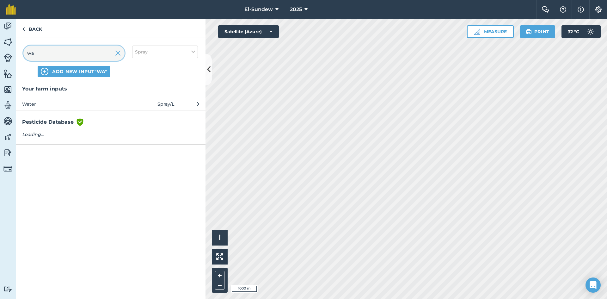
type input "wa"
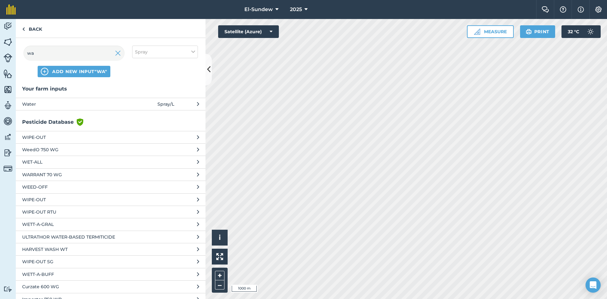
click at [84, 105] on span "Water" at bounding box center [73, 103] width 103 height 7
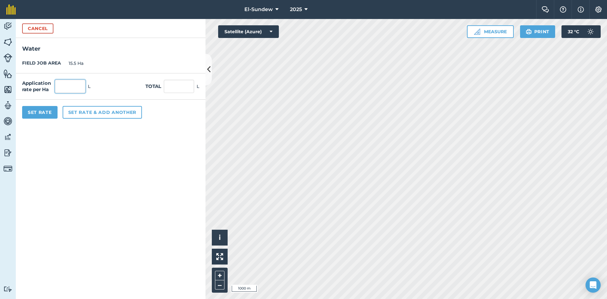
click at [84, 87] on input "text" at bounding box center [70, 86] width 30 height 13
type input "6,000"
type input "93,000"
click at [86, 113] on button "Set rate & add another" at bounding box center [102, 112] width 79 height 13
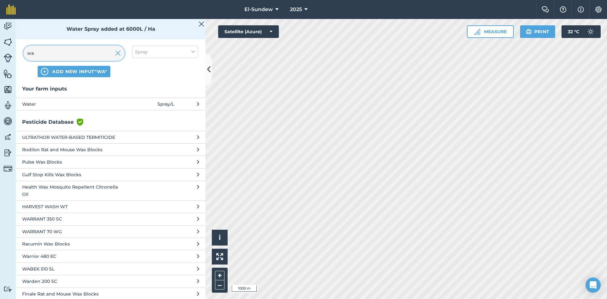
click at [88, 53] on input "wa" at bounding box center [73, 52] width 101 height 15
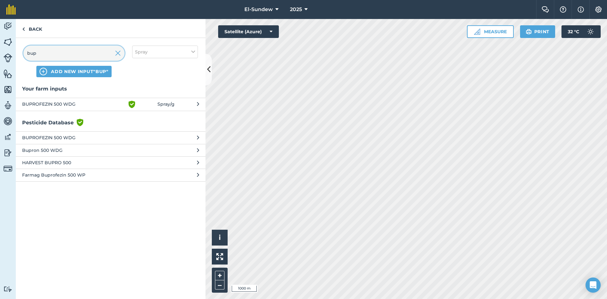
type input "bup"
click at [86, 106] on span "BUPROFEZIN 500 WDG" at bounding box center [73, 104] width 103 height 8
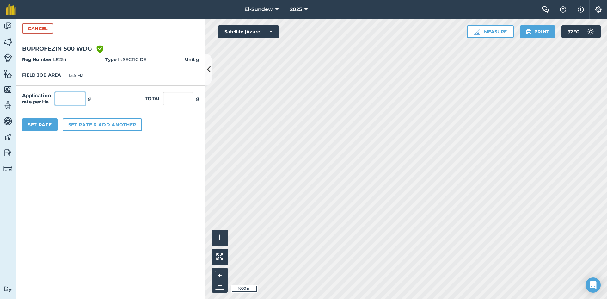
click at [83, 96] on input "text" at bounding box center [70, 98] width 30 height 13
type input "2"
type input "1,800"
type input "27,900"
click at [84, 122] on button "Set rate & add another" at bounding box center [102, 124] width 79 height 13
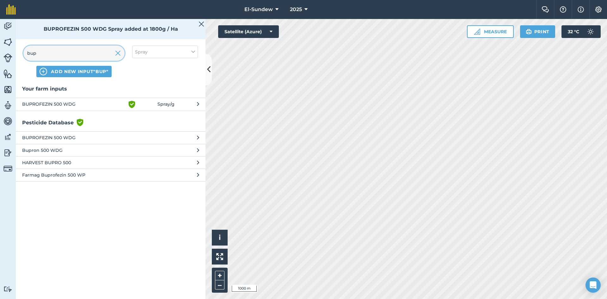
click at [86, 54] on input "bup" at bounding box center [73, 52] width 101 height 15
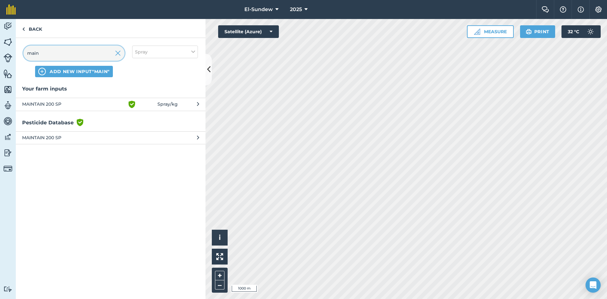
type input "main"
click at [80, 104] on span "MAINTAIN 200 SP" at bounding box center [73, 104] width 103 height 8
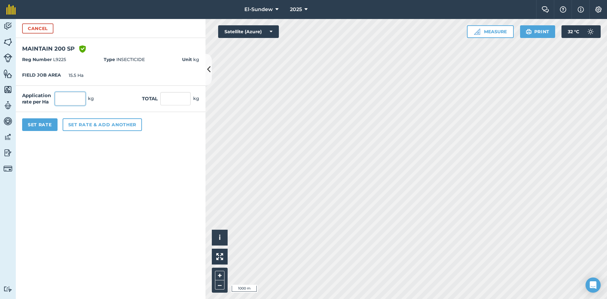
click at [77, 101] on input "text" at bounding box center [70, 98] width 30 height 13
type input "2.4"
type input "37.2"
click at [83, 123] on button "Set rate & add another" at bounding box center [102, 124] width 79 height 13
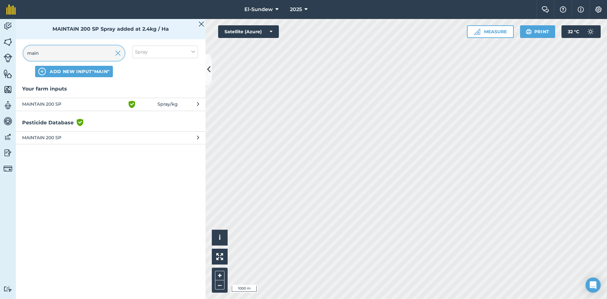
click at [86, 53] on input "main" at bounding box center [73, 52] width 101 height 15
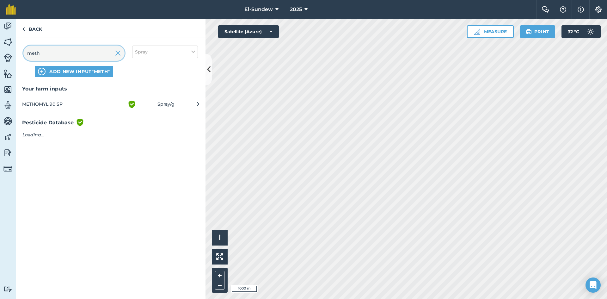
type input "meth"
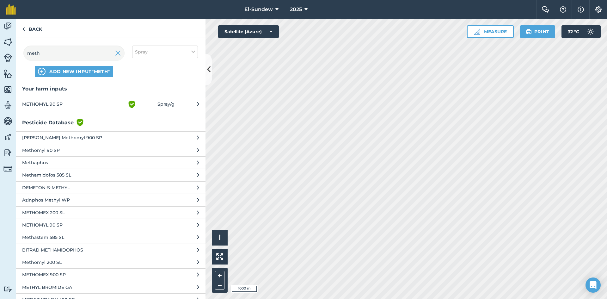
click at [84, 107] on span "METHOMYL 90 SP" at bounding box center [73, 104] width 103 height 8
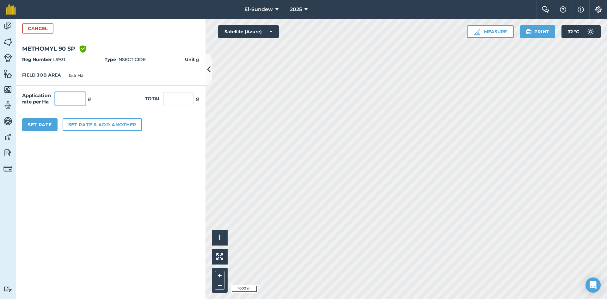
click at [75, 97] on input "text" at bounding box center [70, 98] width 30 height 13
type input "1,800"
type input "27,900"
click at [76, 126] on button "Set rate & add another" at bounding box center [102, 124] width 79 height 13
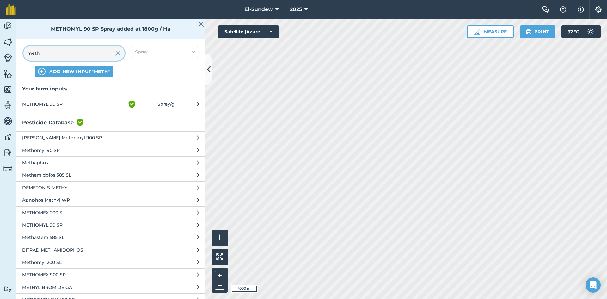
click at [81, 53] on input "meth" at bounding box center [73, 52] width 101 height 15
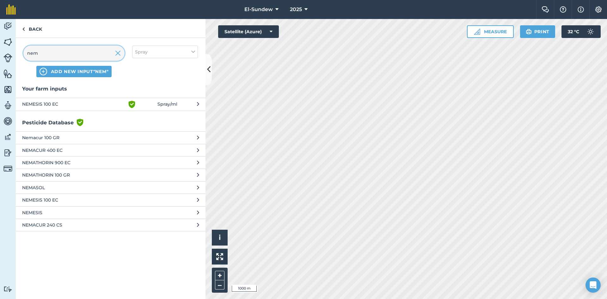
type input "nem"
click at [82, 105] on span "NEMESIS 100 EC" at bounding box center [73, 104] width 103 height 8
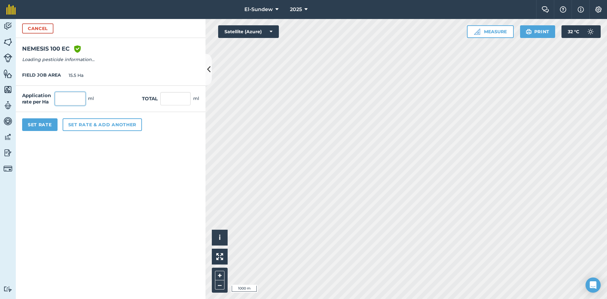
click at [81, 96] on input "text" at bounding box center [70, 98] width 30 height 13
type input "1,800"
type input "27,900"
click at [87, 123] on button "Set rate & add another" at bounding box center [102, 124] width 79 height 13
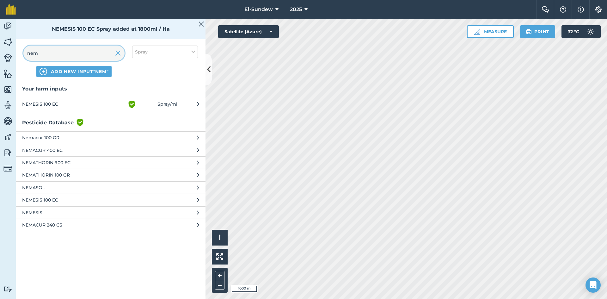
click at [86, 53] on input "nem" at bounding box center [73, 52] width 101 height 15
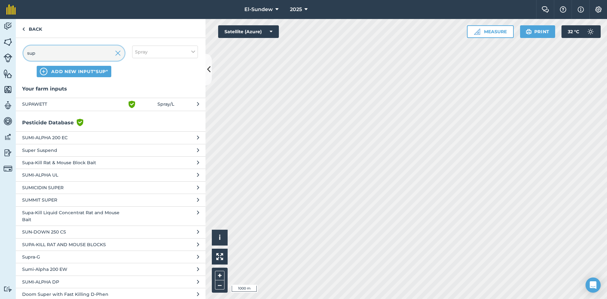
type input "sup"
click at [88, 107] on span "SUPAWETT" at bounding box center [73, 104] width 103 height 8
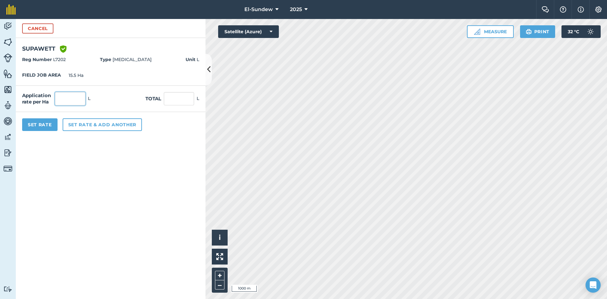
click at [82, 93] on input "text" at bounding box center [70, 98] width 30 height 13
type input "0.3"
type input "4.65"
click at [90, 123] on button "Set rate & add another" at bounding box center [102, 124] width 79 height 13
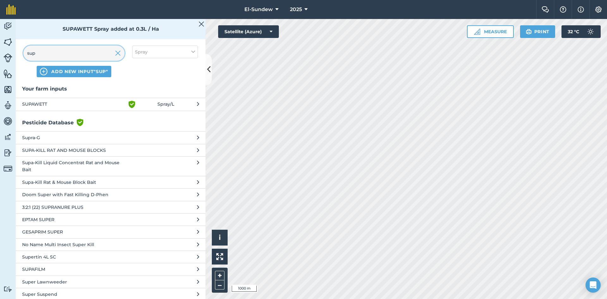
click at [86, 56] on input "sup" at bounding box center [73, 52] width 101 height 15
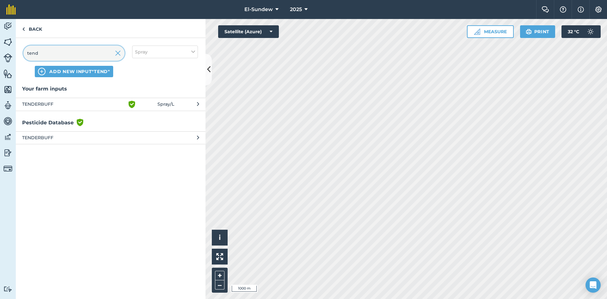
type input "tend"
click at [82, 107] on span "TENDERBUFF" at bounding box center [73, 104] width 103 height 8
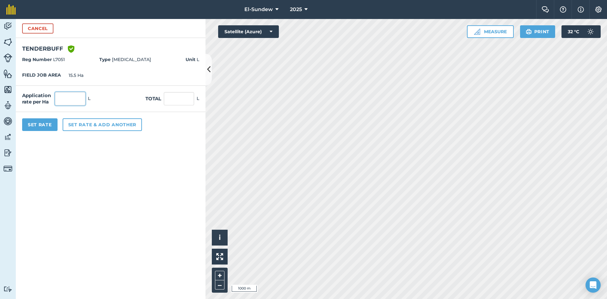
click at [82, 96] on input "text" at bounding box center [70, 98] width 30 height 13
type input "2.4"
type input "37.2"
click at [46, 123] on button "Set Rate" at bounding box center [39, 124] width 35 height 13
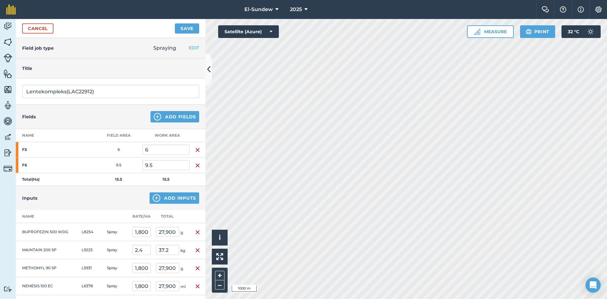
scroll to position [175, 0]
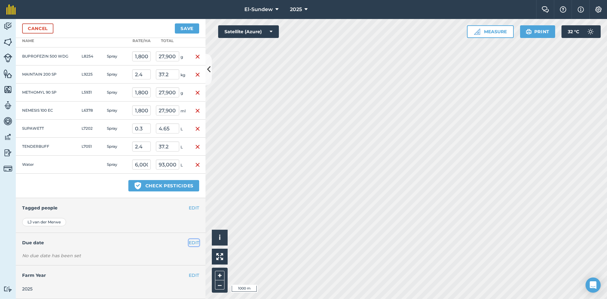
click at [189, 244] on button "EDIT" at bounding box center [194, 242] width 10 height 7
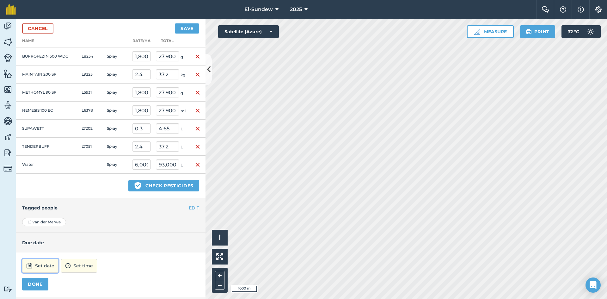
click at [48, 263] on button "Set date" at bounding box center [40, 265] width 36 height 14
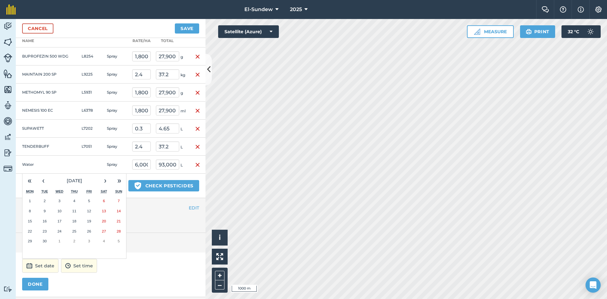
click at [59, 220] on abbr "17" at bounding box center [60, 221] width 4 height 4
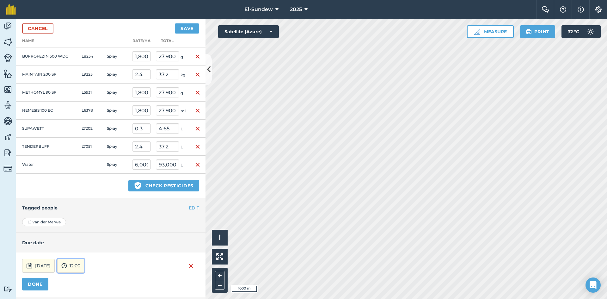
click at [84, 266] on button "12:00" at bounding box center [70, 265] width 27 height 14
click at [86, 235] on button "17:30" at bounding box center [73, 234] width 30 height 10
click at [34, 281] on button "DONE" at bounding box center [35, 283] width 26 height 13
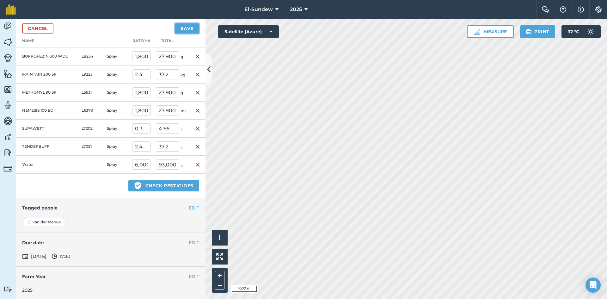
click at [183, 30] on button "Save" at bounding box center [187, 28] width 24 height 10
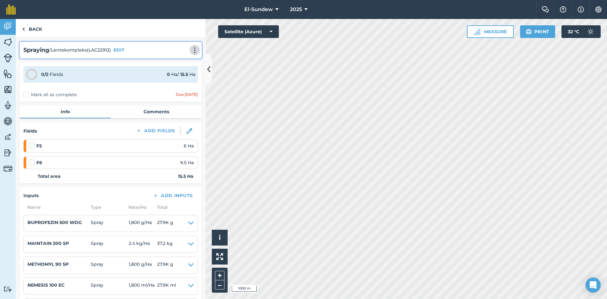
click at [191, 54] on button at bounding box center [194, 50] width 6 height 8
click at [179, 64] on link "Print" at bounding box center [181, 64] width 40 height 13
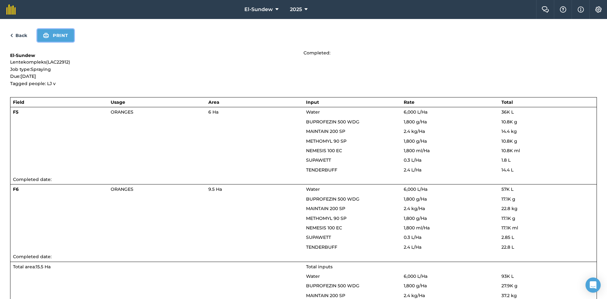
click at [62, 34] on button "Print" at bounding box center [55, 35] width 37 height 13
click at [15, 35] on link "Back" at bounding box center [18, 36] width 17 height 8
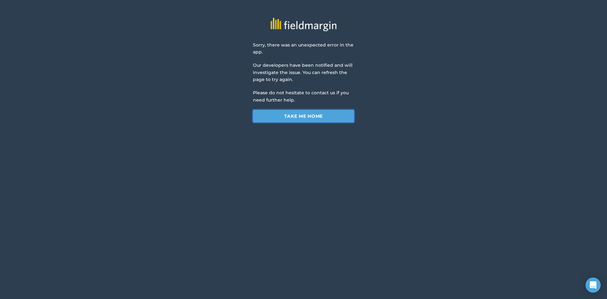
click at [298, 116] on link "Take me home" at bounding box center [303, 116] width 101 height 13
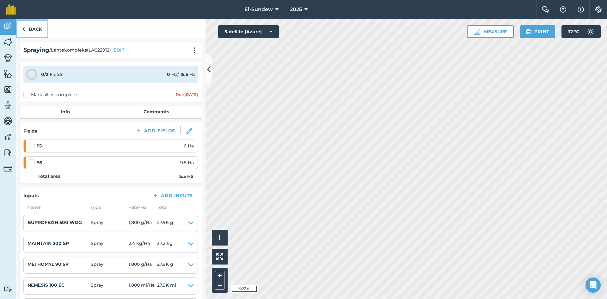
click at [37, 24] on link "Back" at bounding box center [32, 28] width 33 height 19
